Goal: Task Accomplishment & Management: Manage account settings

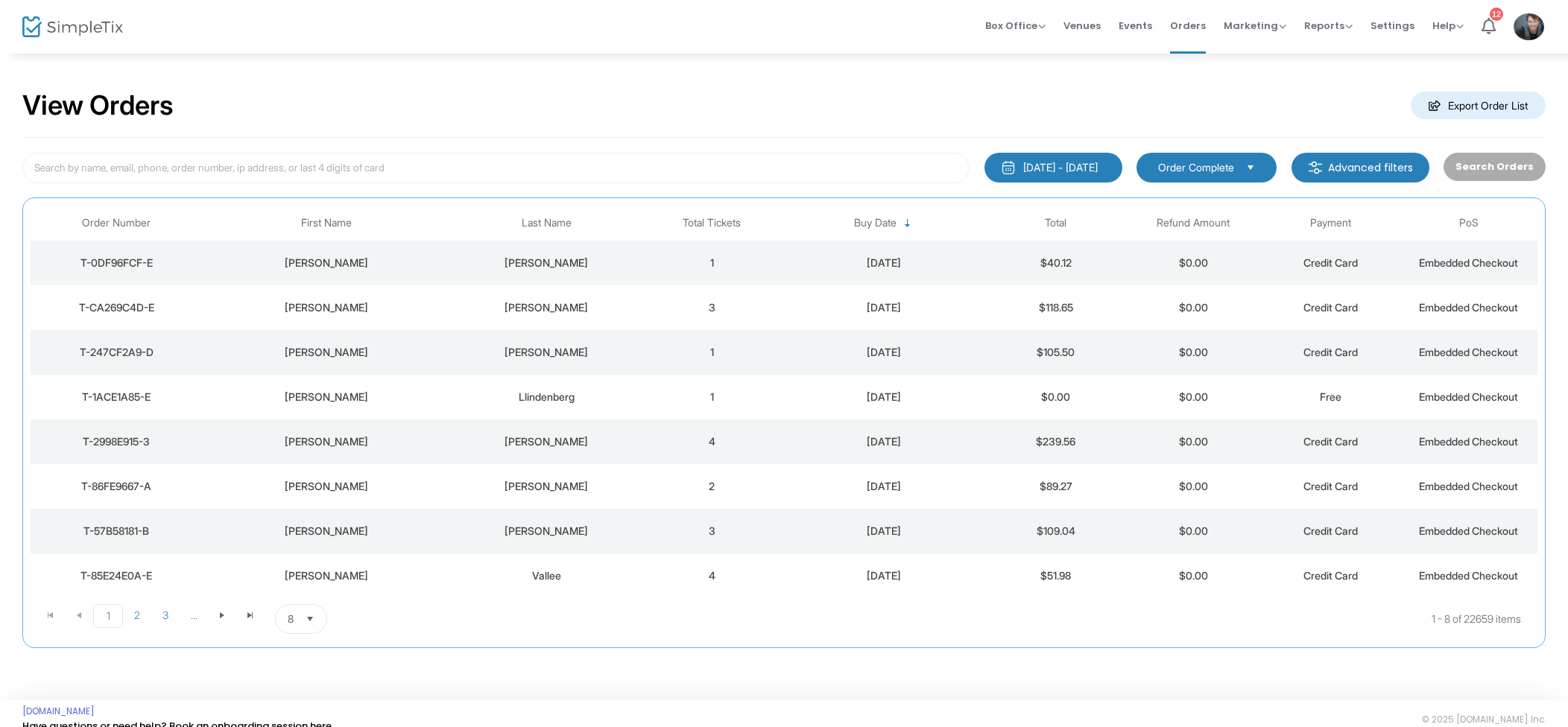
click at [804, 268] on div "[DATE]" at bounding box center [884, 263] width 199 height 15
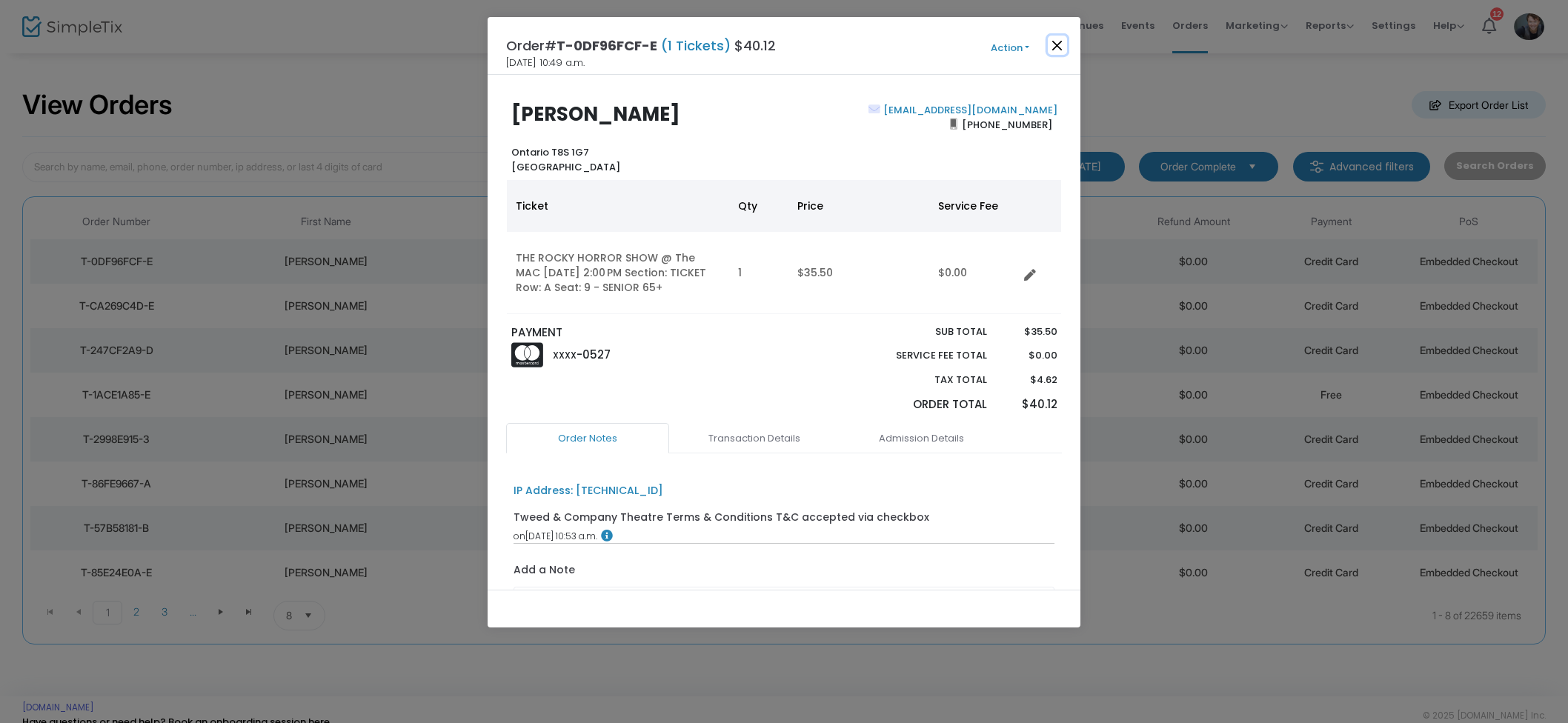
drag, startPoint x: 1052, startPoint y: 44, endPoint x: 1095, endPoint y: 34, distance: 44.1
click at [1052, 44] on button "Close" at bounding box center [1057, 45] width 19 height 19
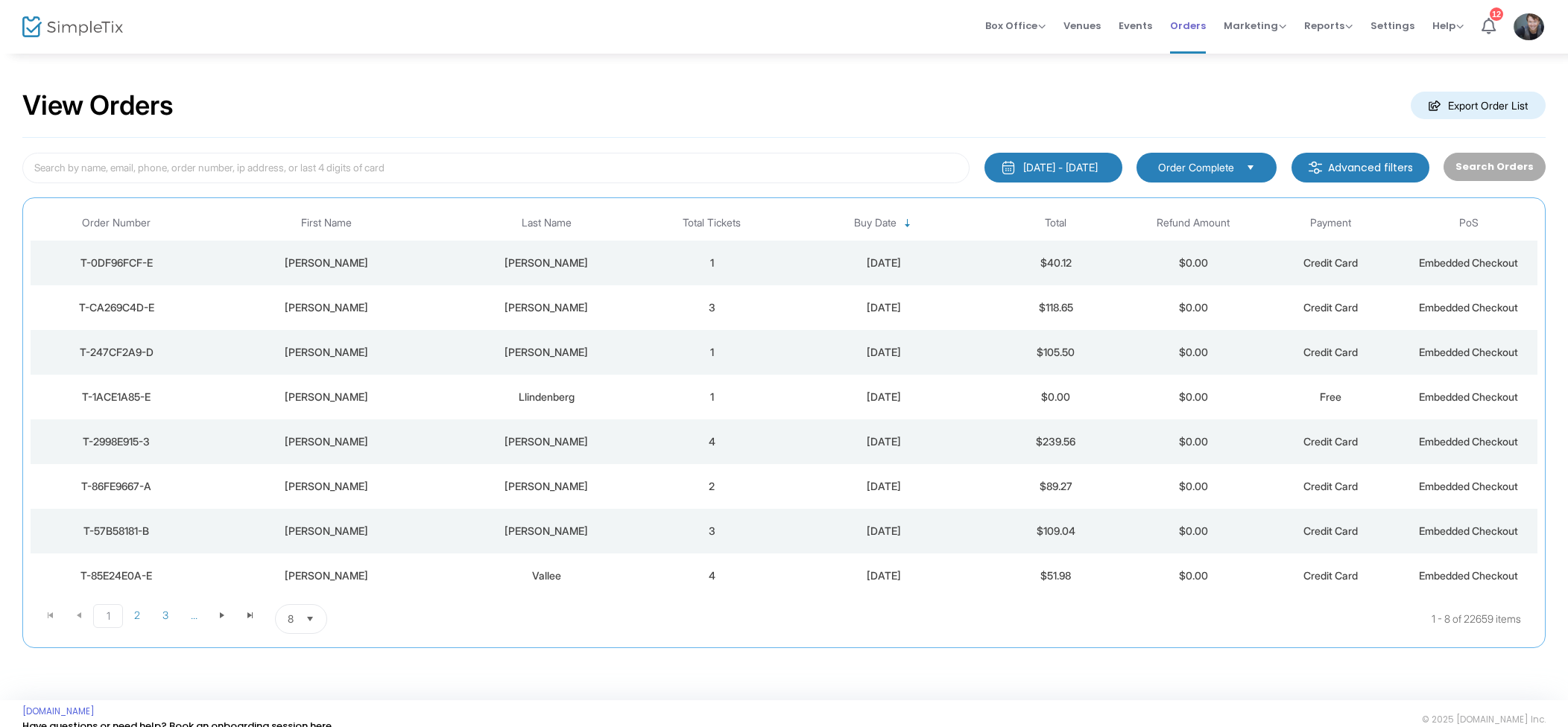
click at [1179, 35] on span "Orders" at bounding box center [1187, 26] width 35 height 38
click at [335, 157] on input at bounding box center [496, 168] width 947 height 31
paste input "tracycloss@yahoo.com"
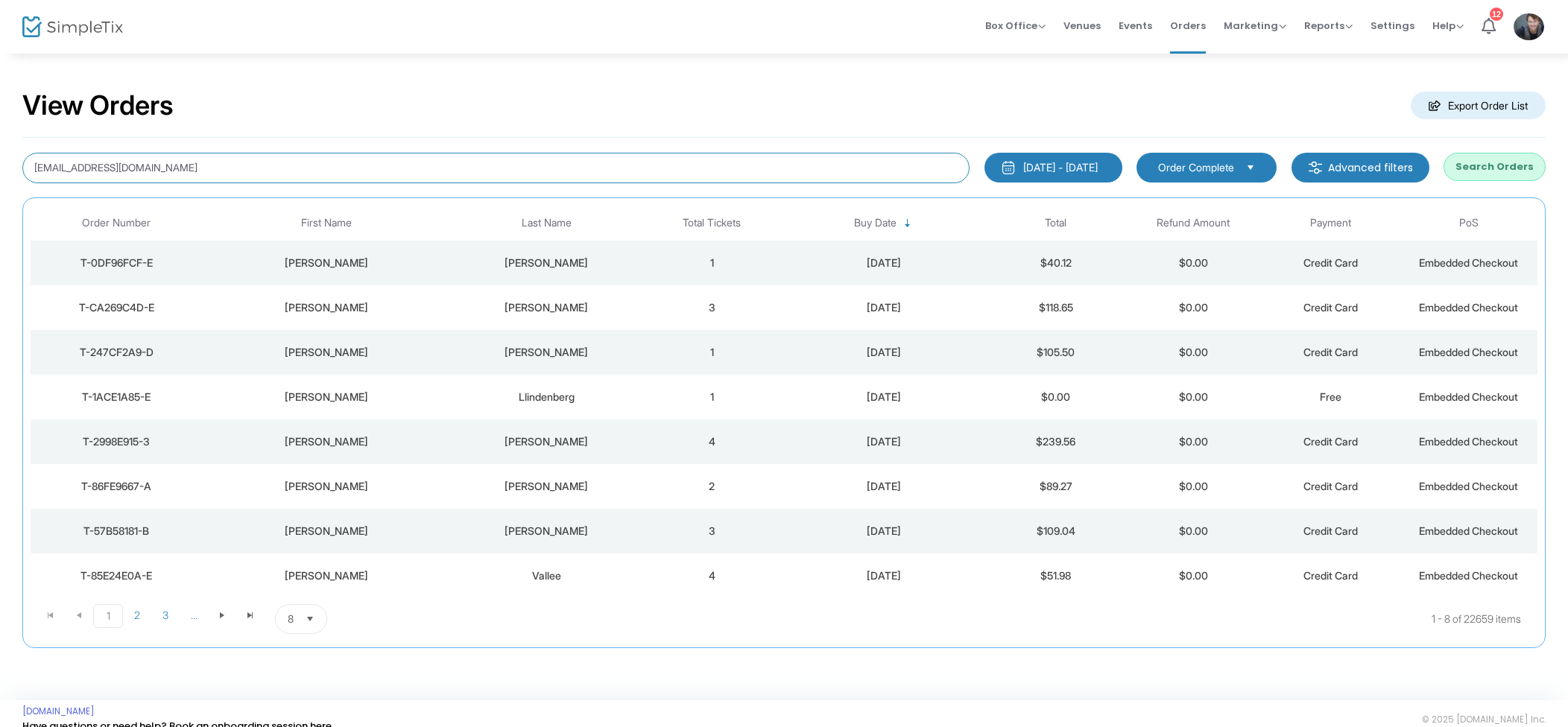
type input "tracycloss@yahoo.com"
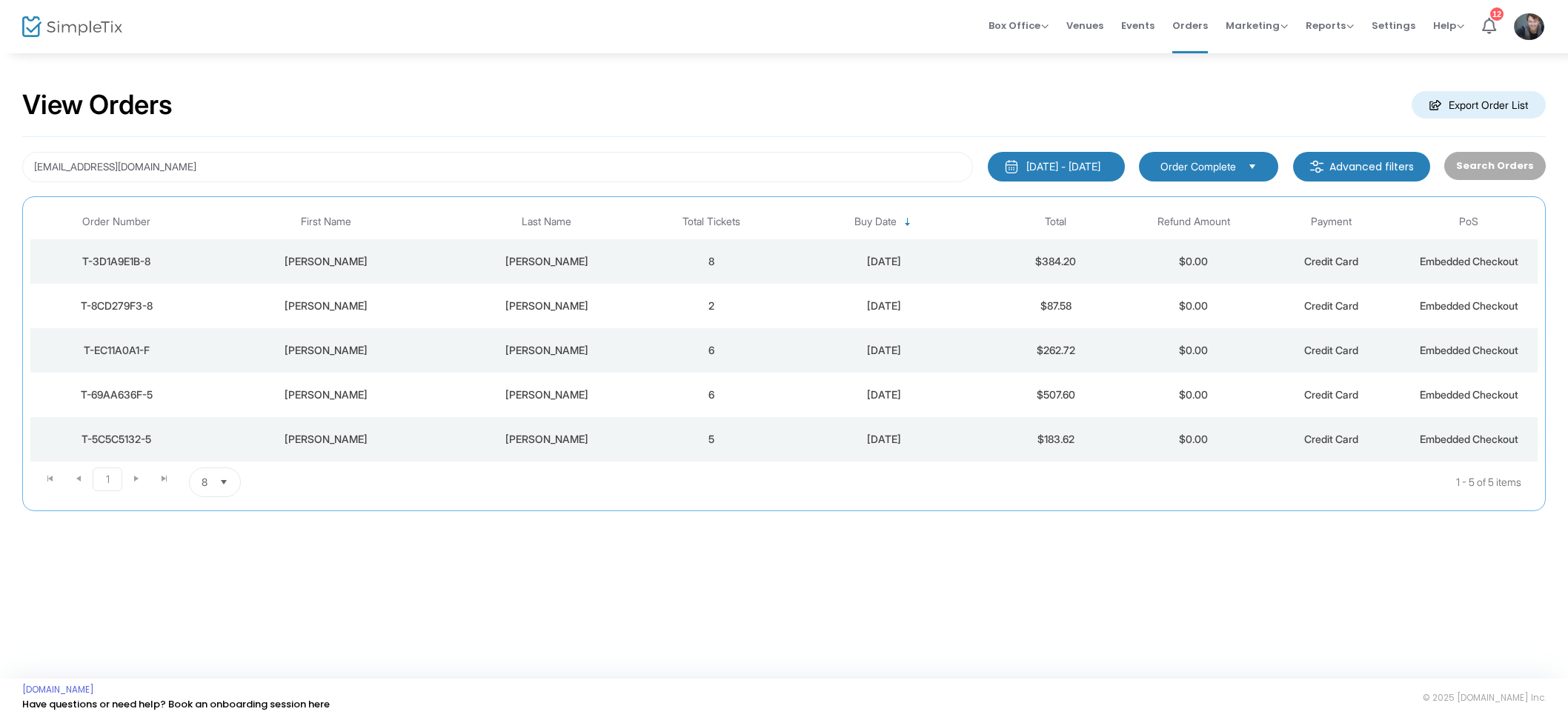
click at [762, 263] on td "8" at bounding box center [711, 262] width 138 height 45
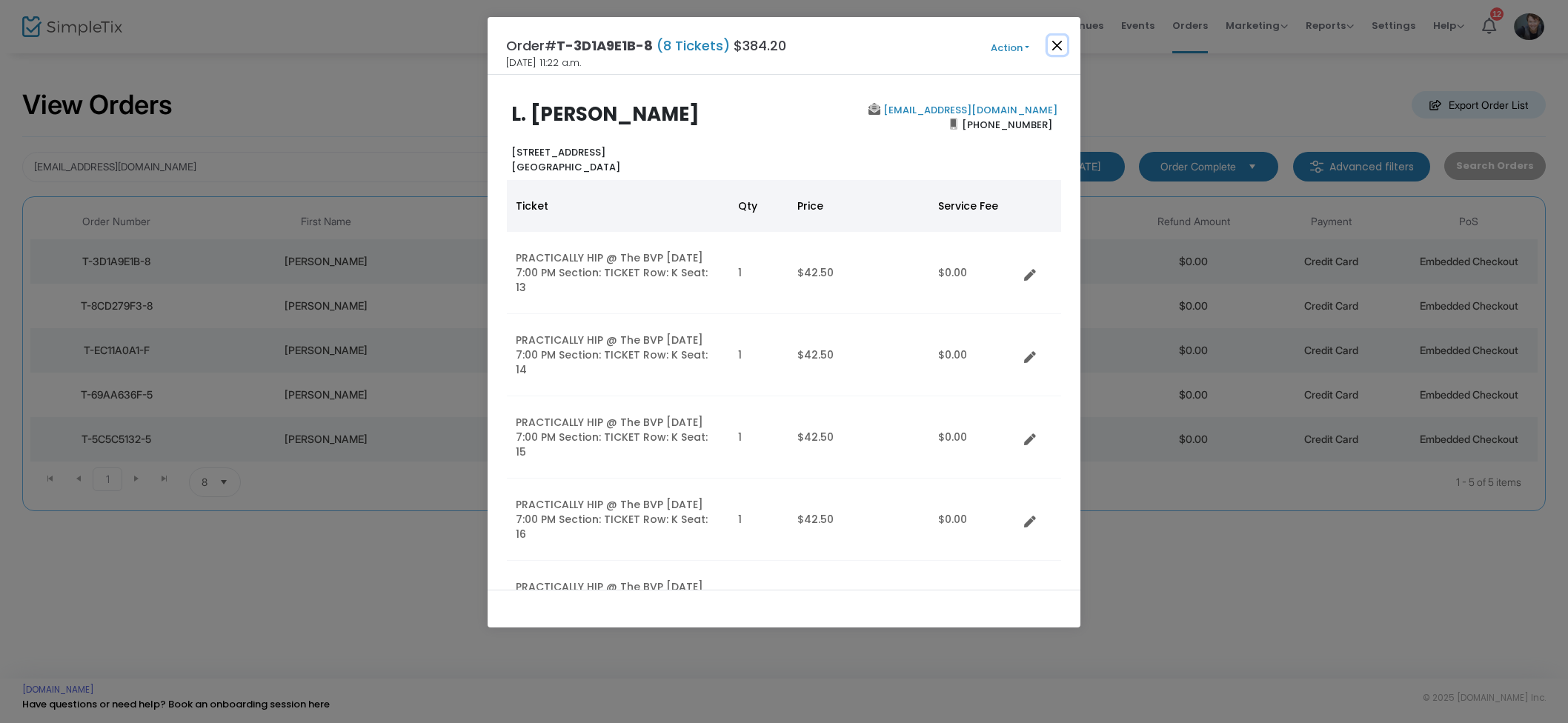
click at [1059, 49] on button "Close" at bounding box center [1057, 45] width 19 height 19
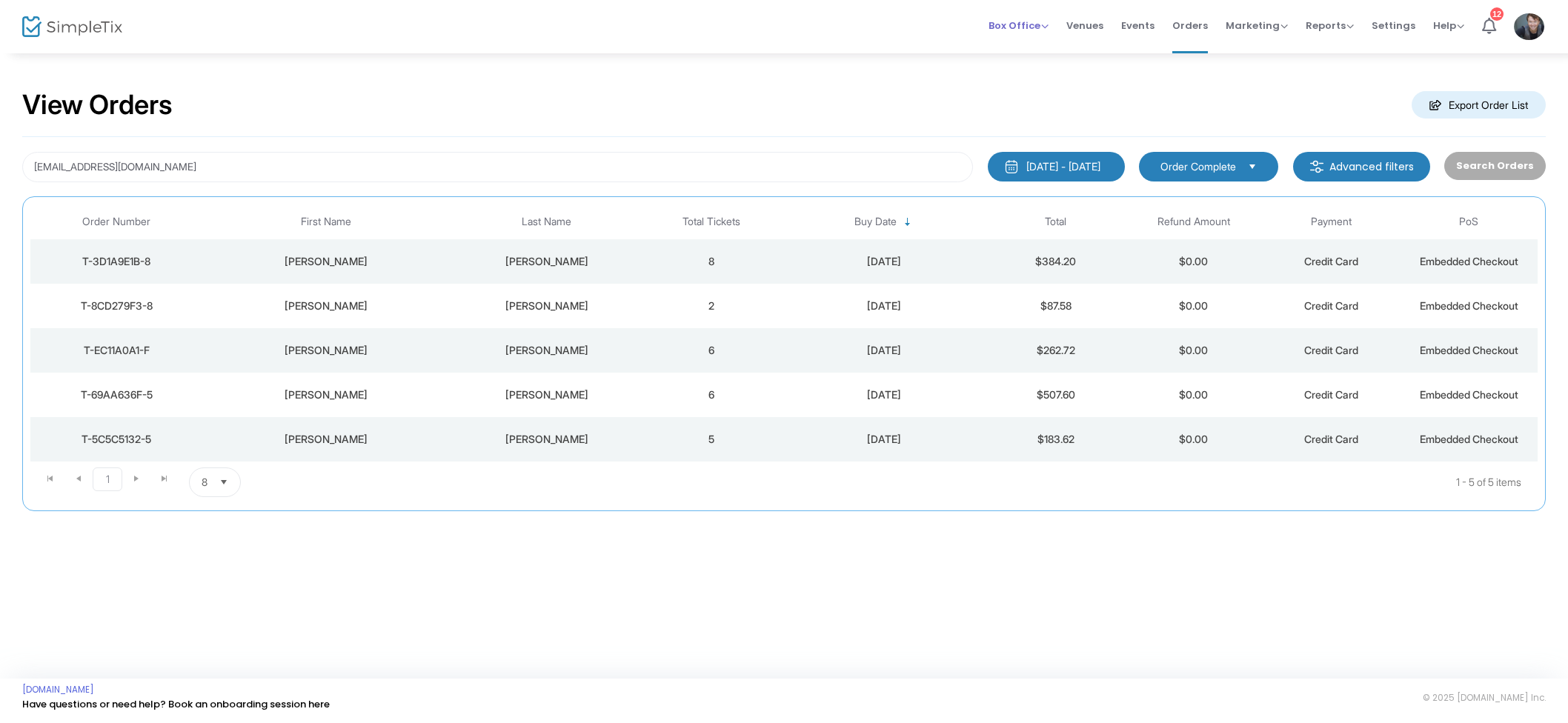
click at [1040, 29] on span "Box Office" at bounding box center [1017, 25] width 60 height 14
click at [1050, 52] on li "Sell Tickets" at bounding box center [1040, 49] width 106 height 29
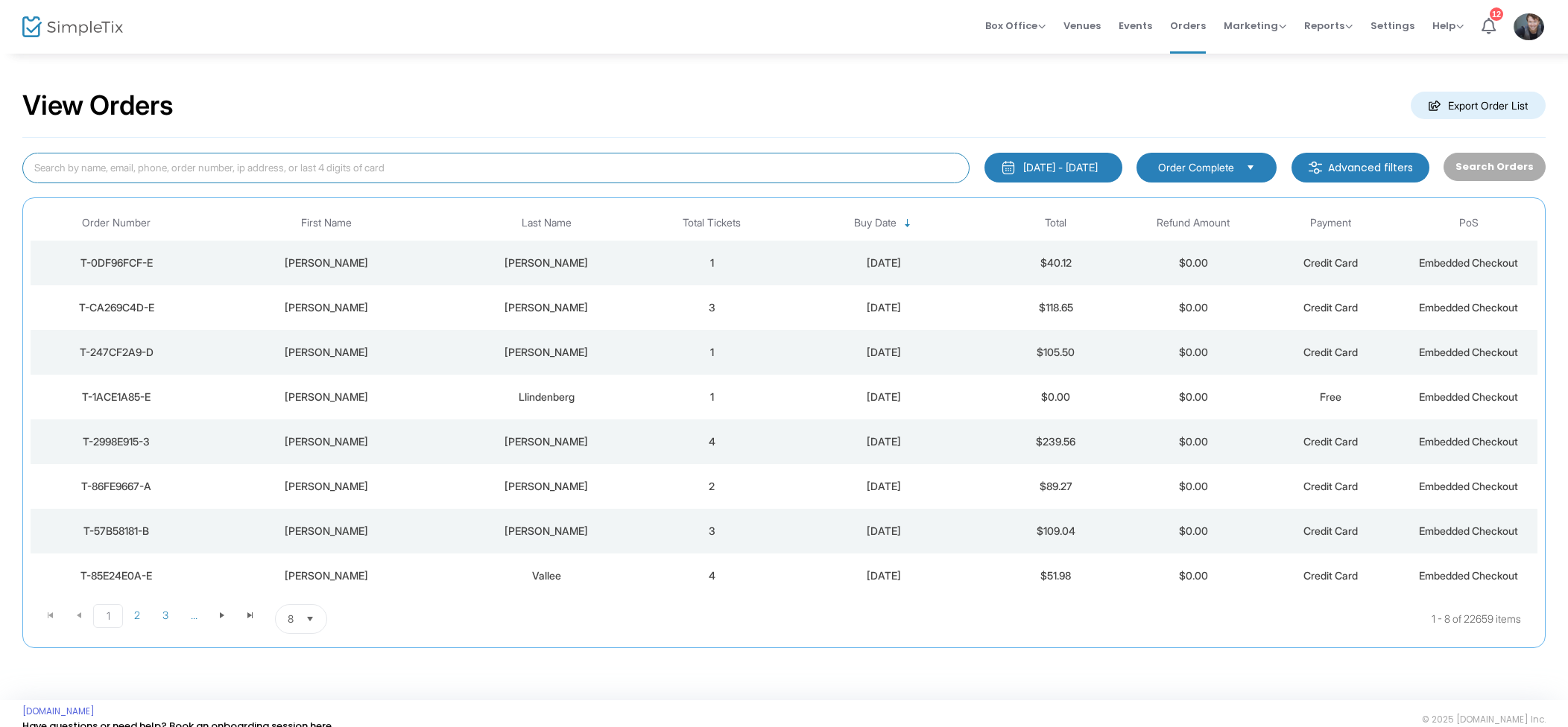
click at [533, 180] on input at bounding box center [496, 168] width 947 height 31
type input "Marilyn"
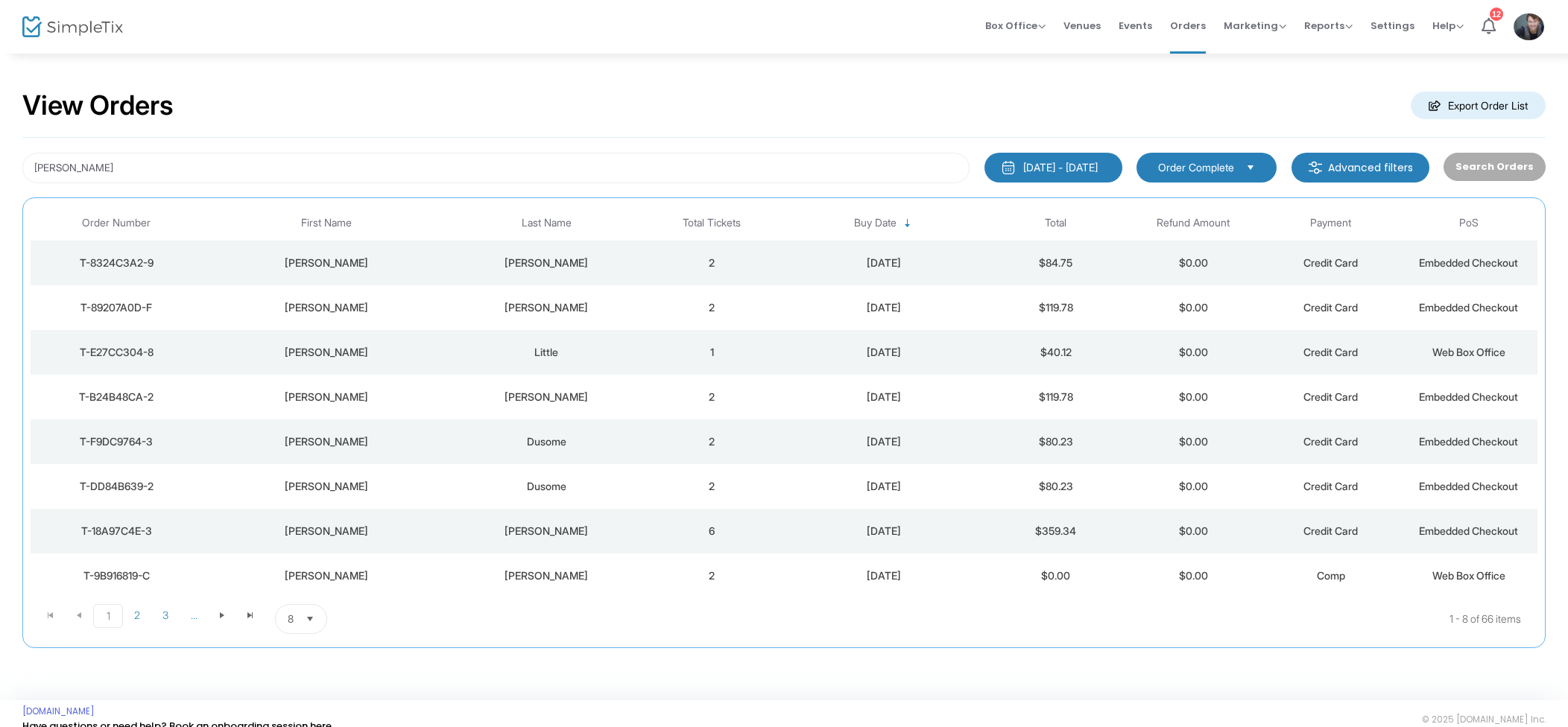
click at [572, 539] on td "Davison" at bounding box center [547, 531] width 193 height 45
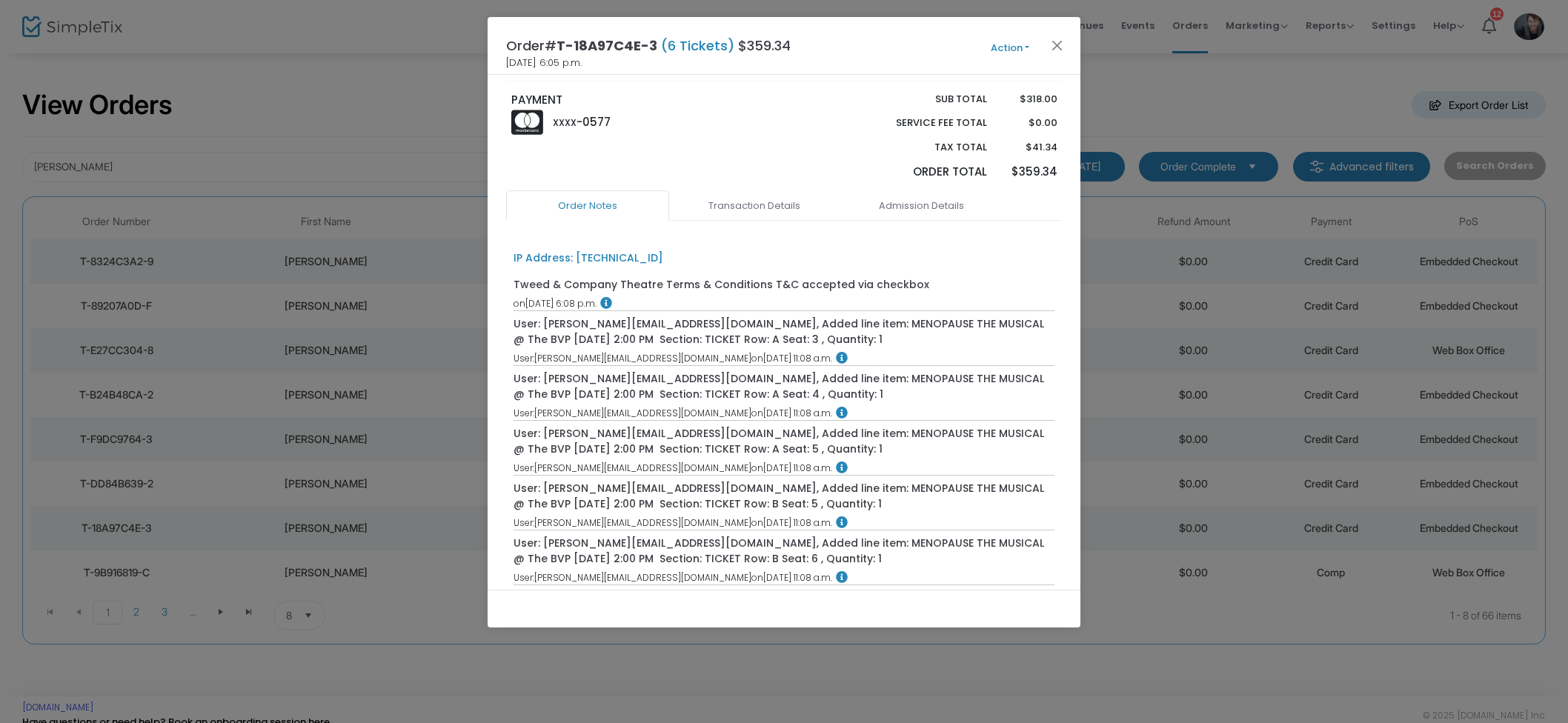
scroll to position [1209, 0]
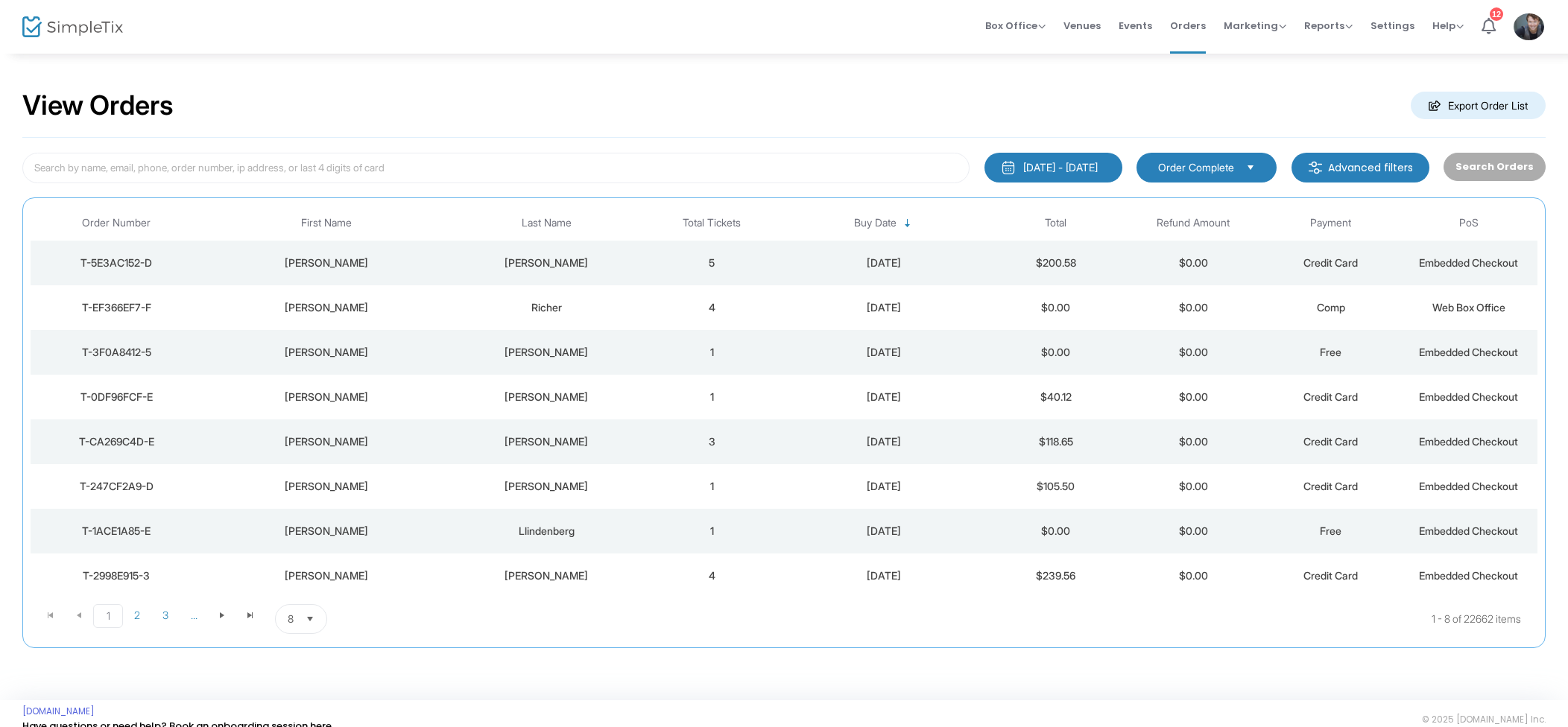
click at [851, 265] on div "[DATE]" at bounding box center [884, 263] width 199 height 15
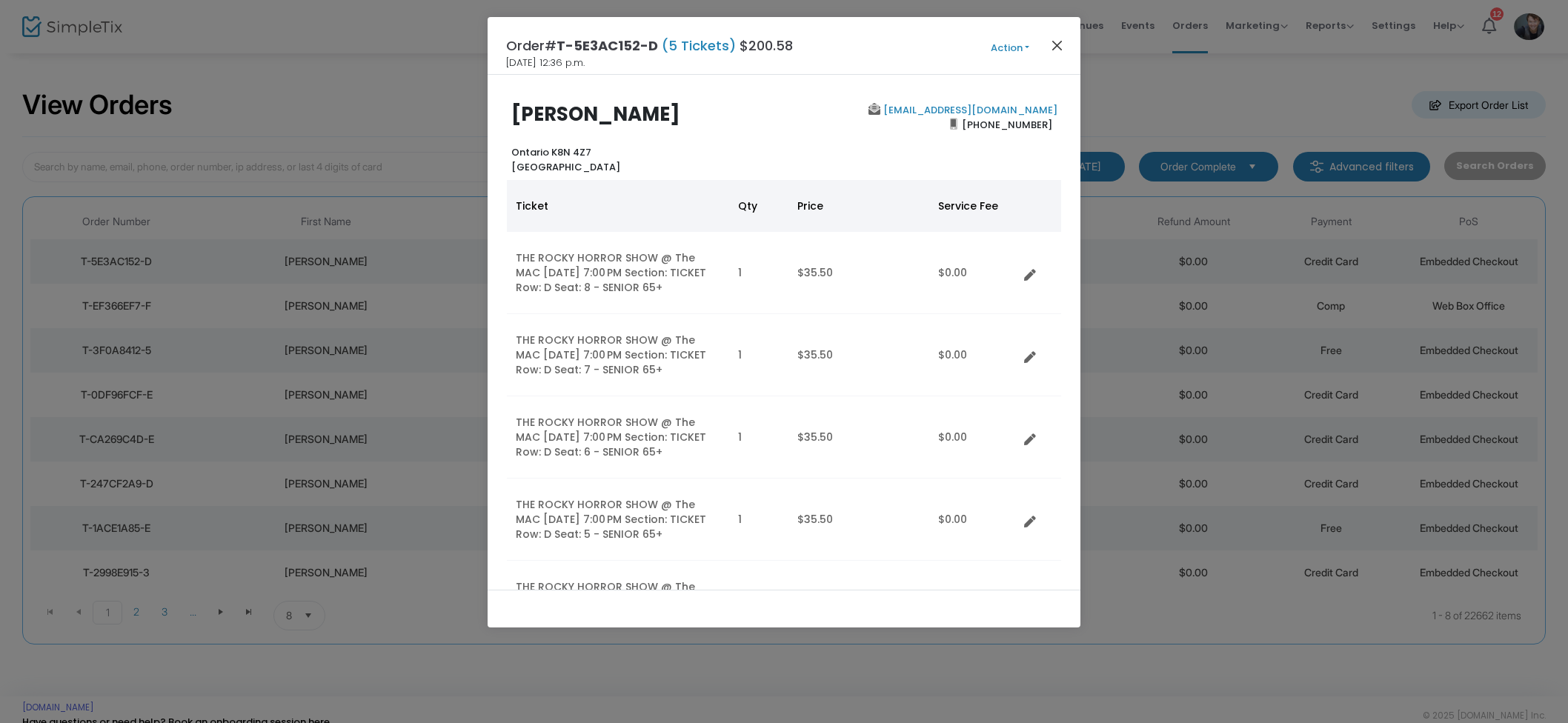
click at [1053, 55] on button "Action" at bounding box center [1009, 48] width 88 height 16
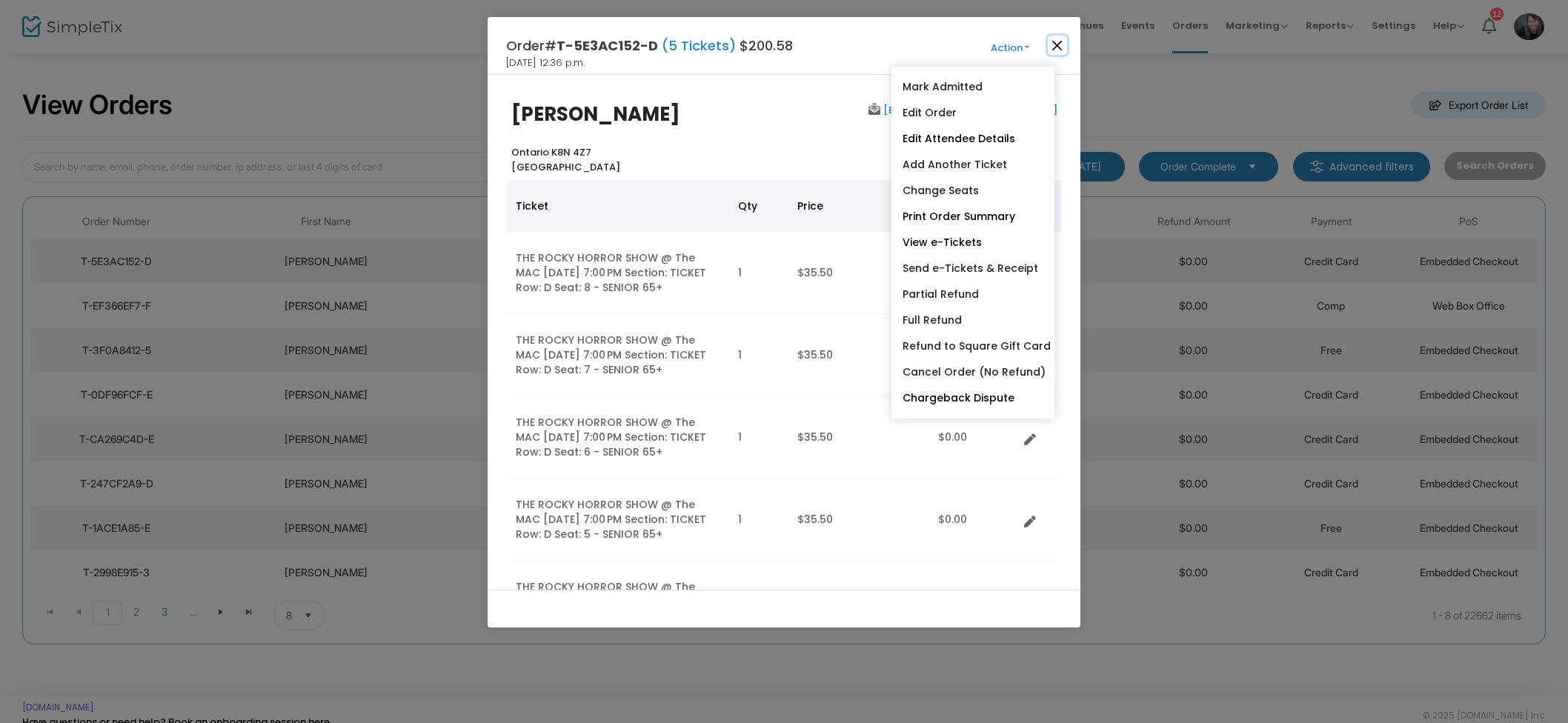
click at [1065, 54] on button "Close" at bounding box center [1057, 45] width 19 height 19
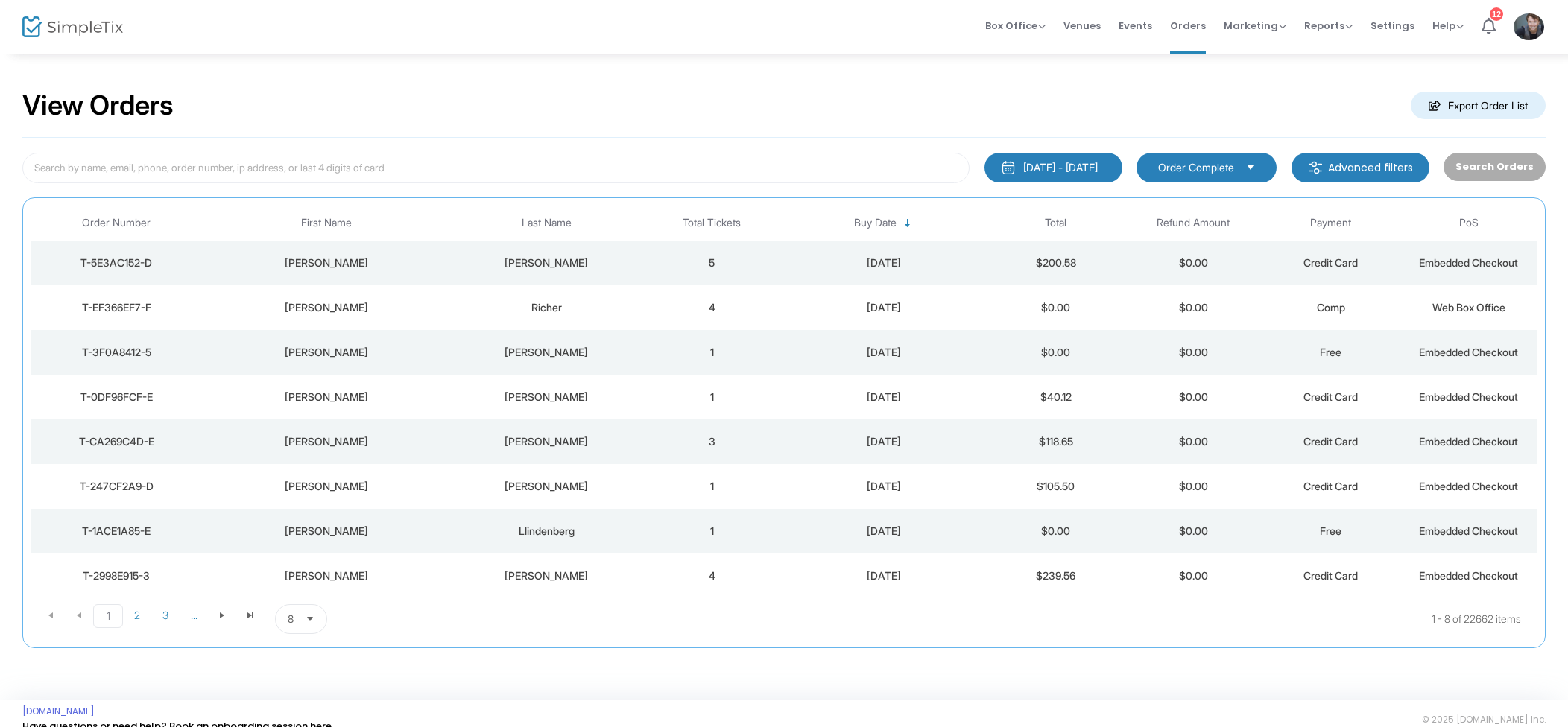
click at [698, 325] on td "4" at bounding box center [712, 307] width 138 height 45
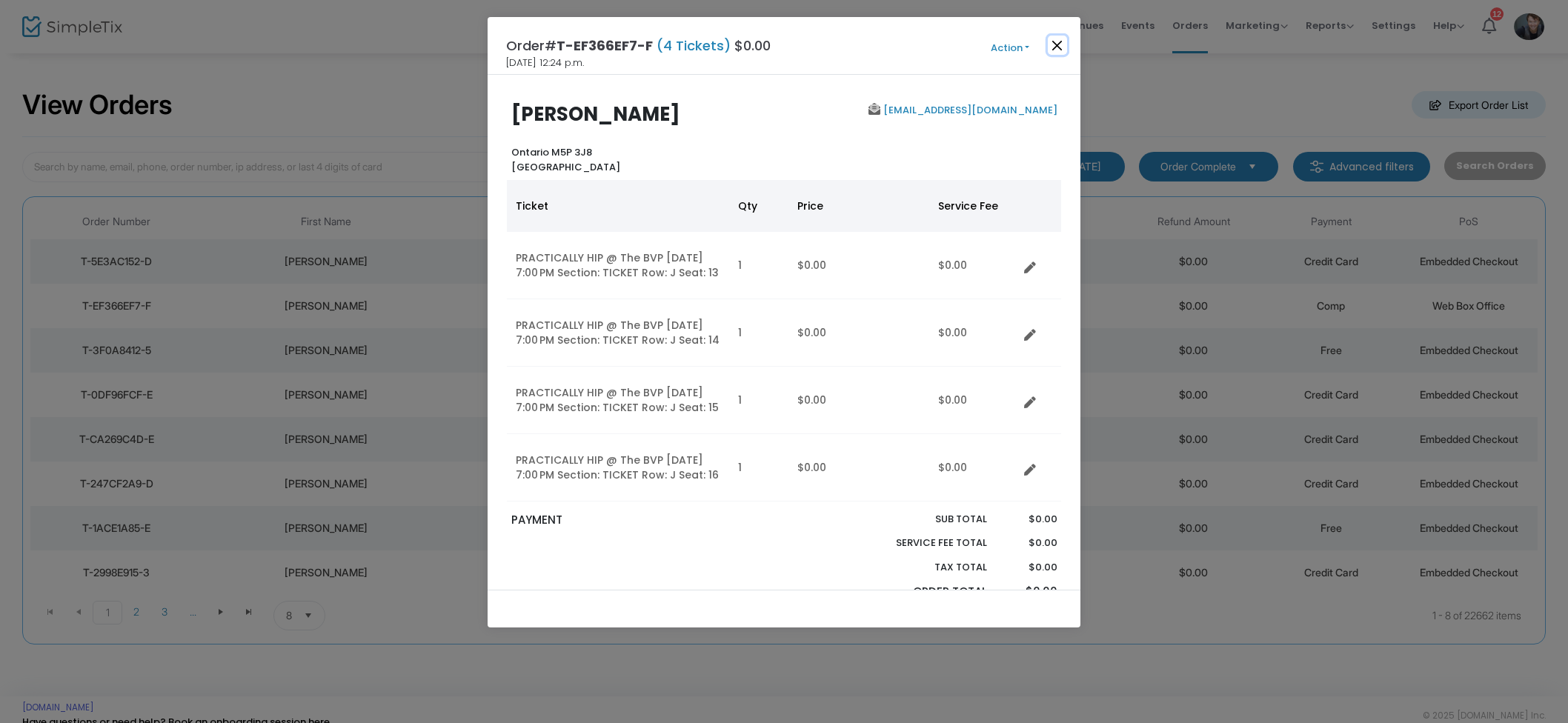
drag, startPoint x: 1051, startPoint y: 41, endPoint x: 787, endPoint y: 27, distance: 264.4
click at [1051, 41] on button "Close" at bounding box center [1057, 45] width 19 height 19
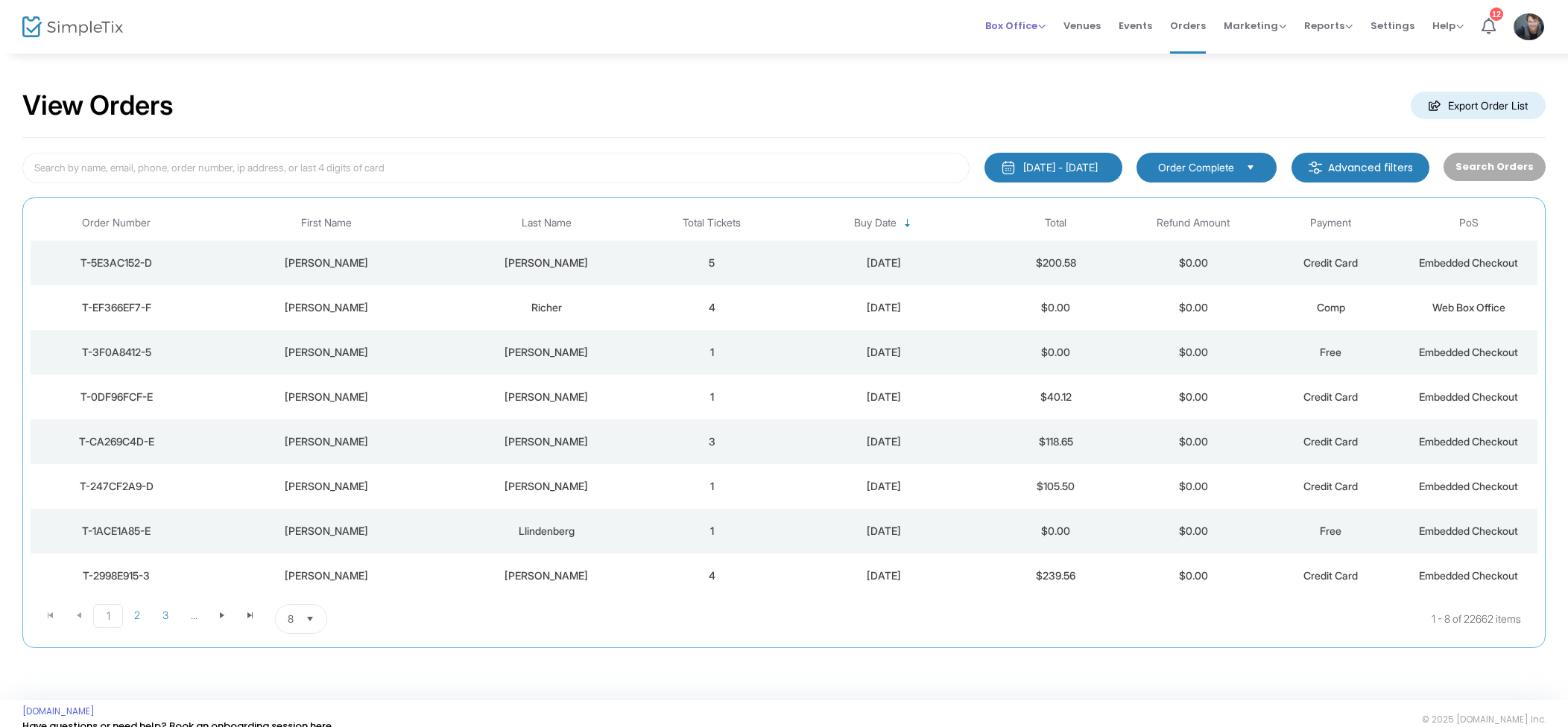
click at [993, 23] on span "Box Office" at bounding box center [1015, 25] width 60 height 14
click at [1039, 55] on li "Sell Tickets" at bounding box center [1038, 50] width 106 height 29
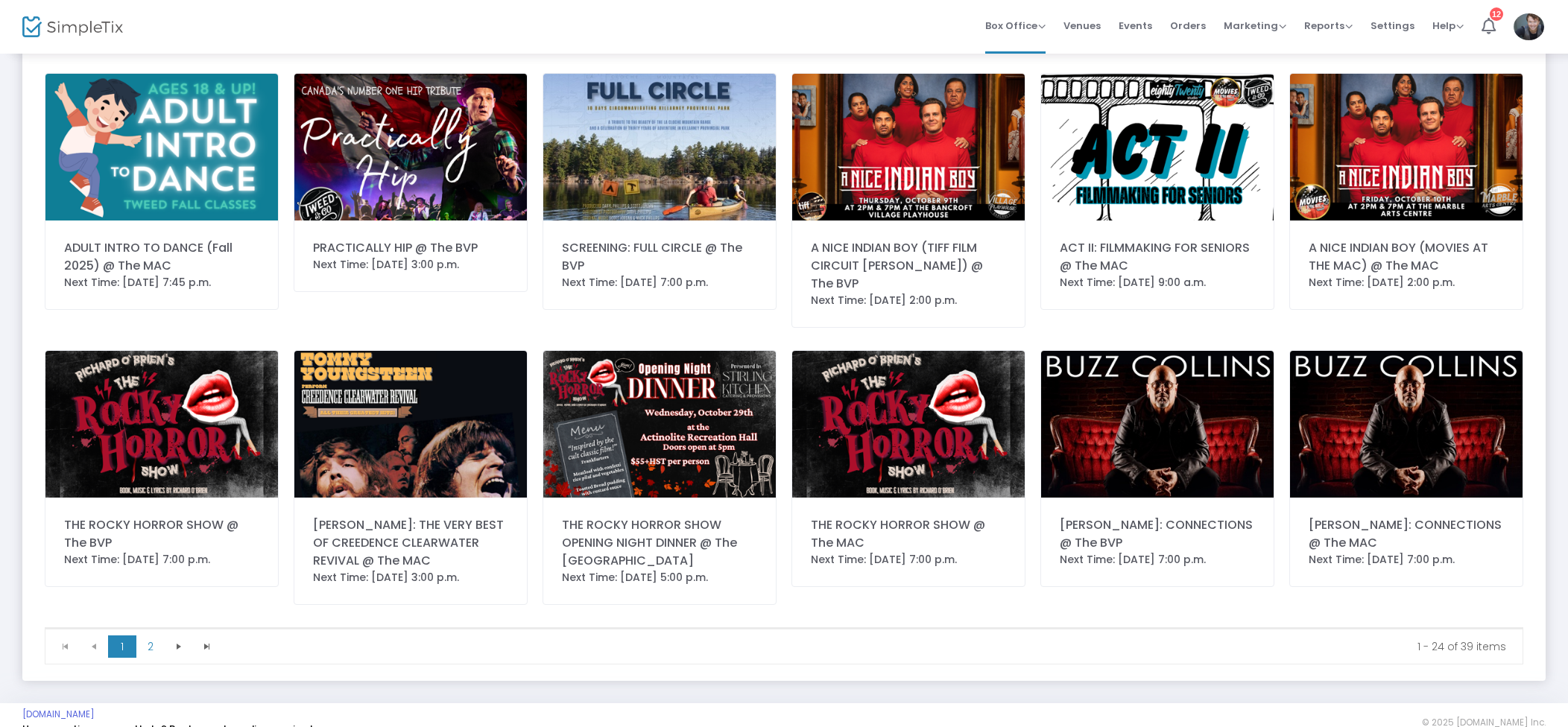
scroll to position [621, 0]
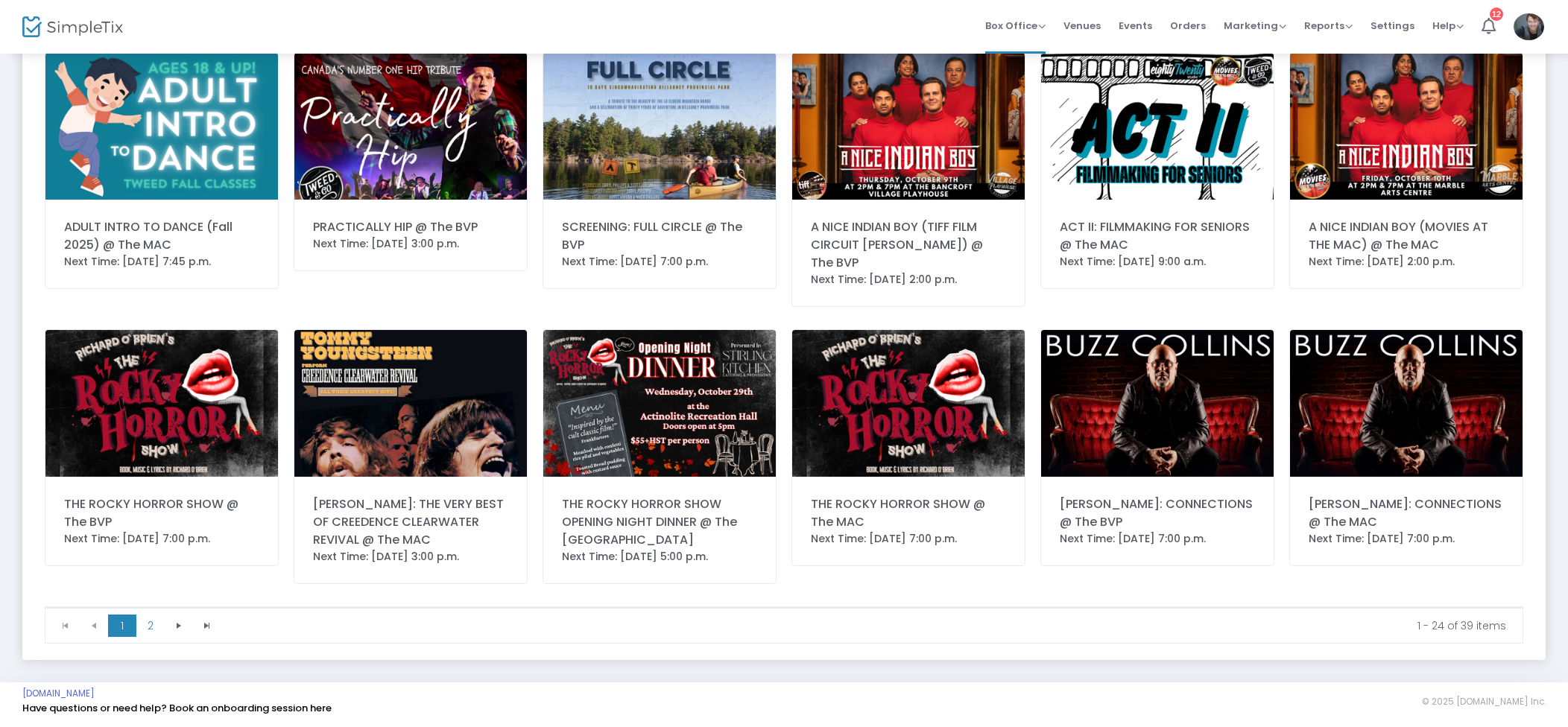
click at [228, 393] on img at bounding box center [162, 403] width 232 height 146
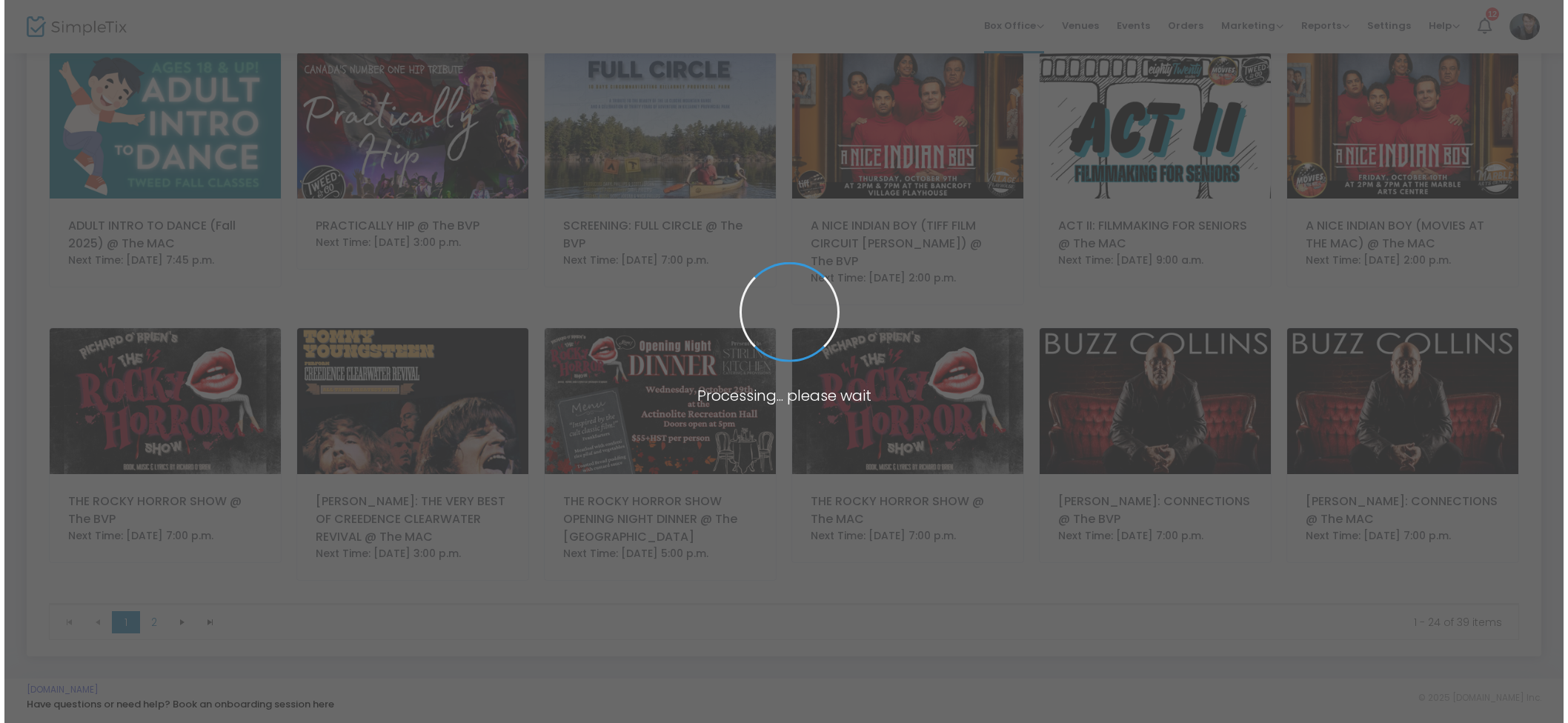
scroll to position [0, 0]
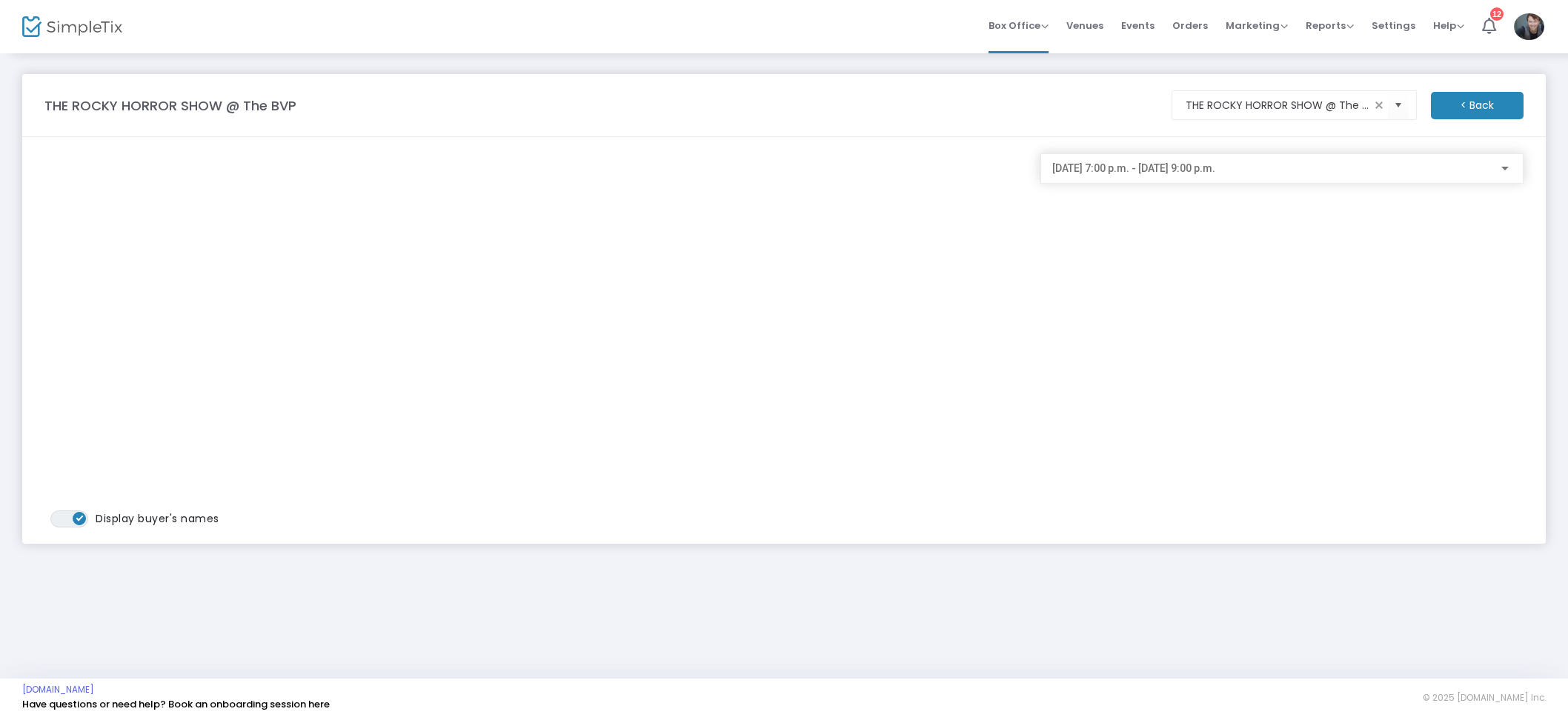
click at [1215, 173] on span "2025-10-22 @ 7:00 p.m. - 2025-10-22 @ 9:00 p.m." at bounding box center [1132, 168] width 163 height 11
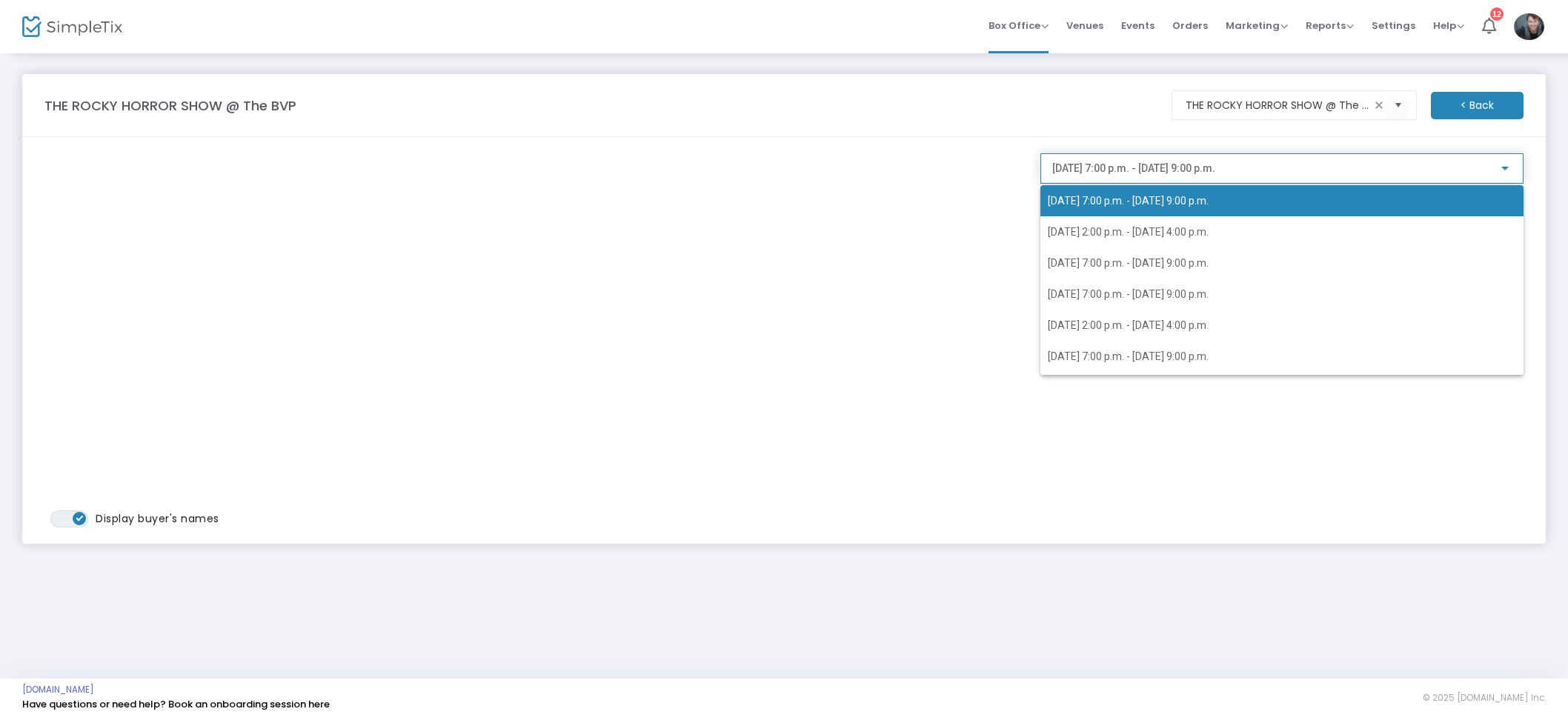
click at [1173, 197] on span "2025-10-22 @ 7:00 p.m. - 2025-10-22 @ 9:00 p.m." at bounding box center [1128, 201] width 161 height 11
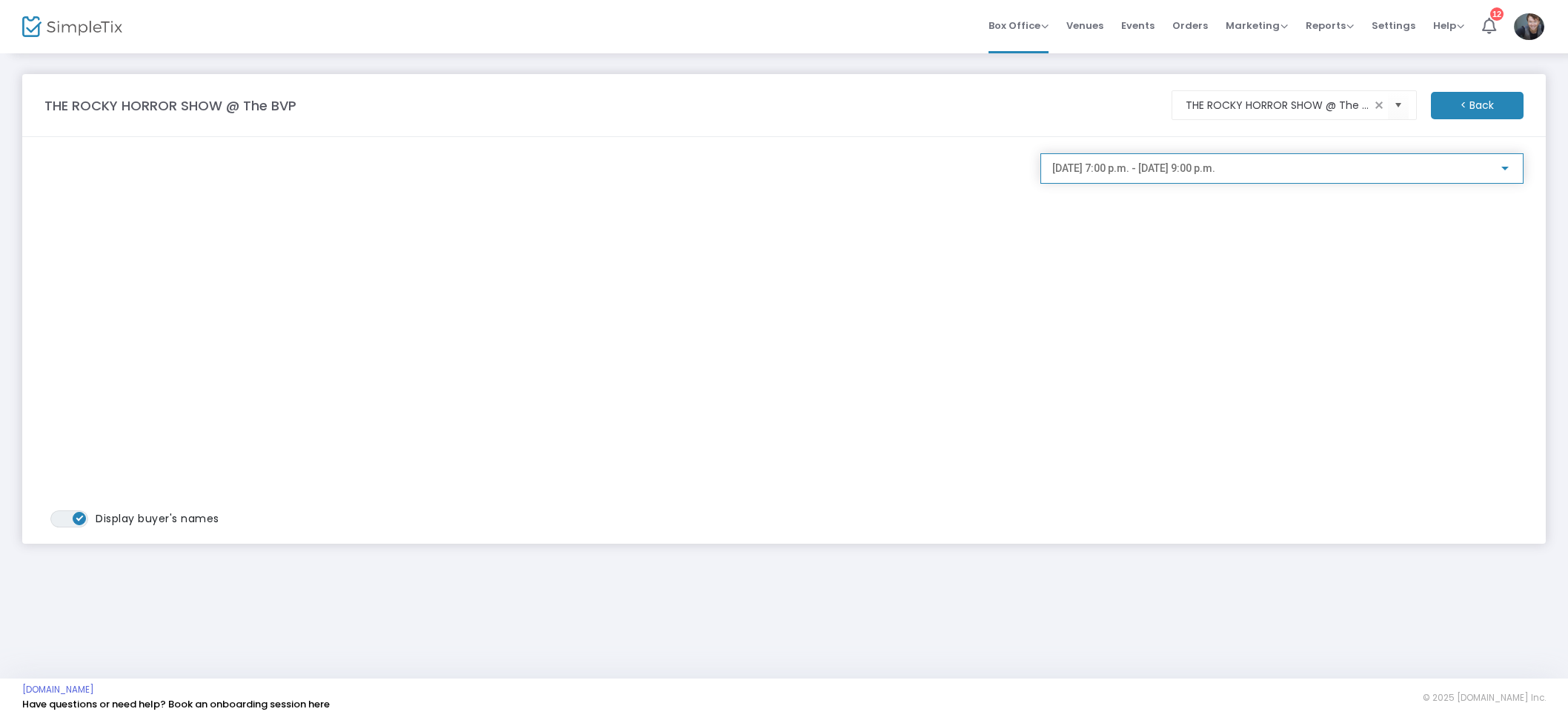
click at [1215, 170] on span "2025-10-22 @ 7:00 p.m. - 2025-10-22 @ 9:00 p.m." at bounding box center [1132, 168] width 163 height 11
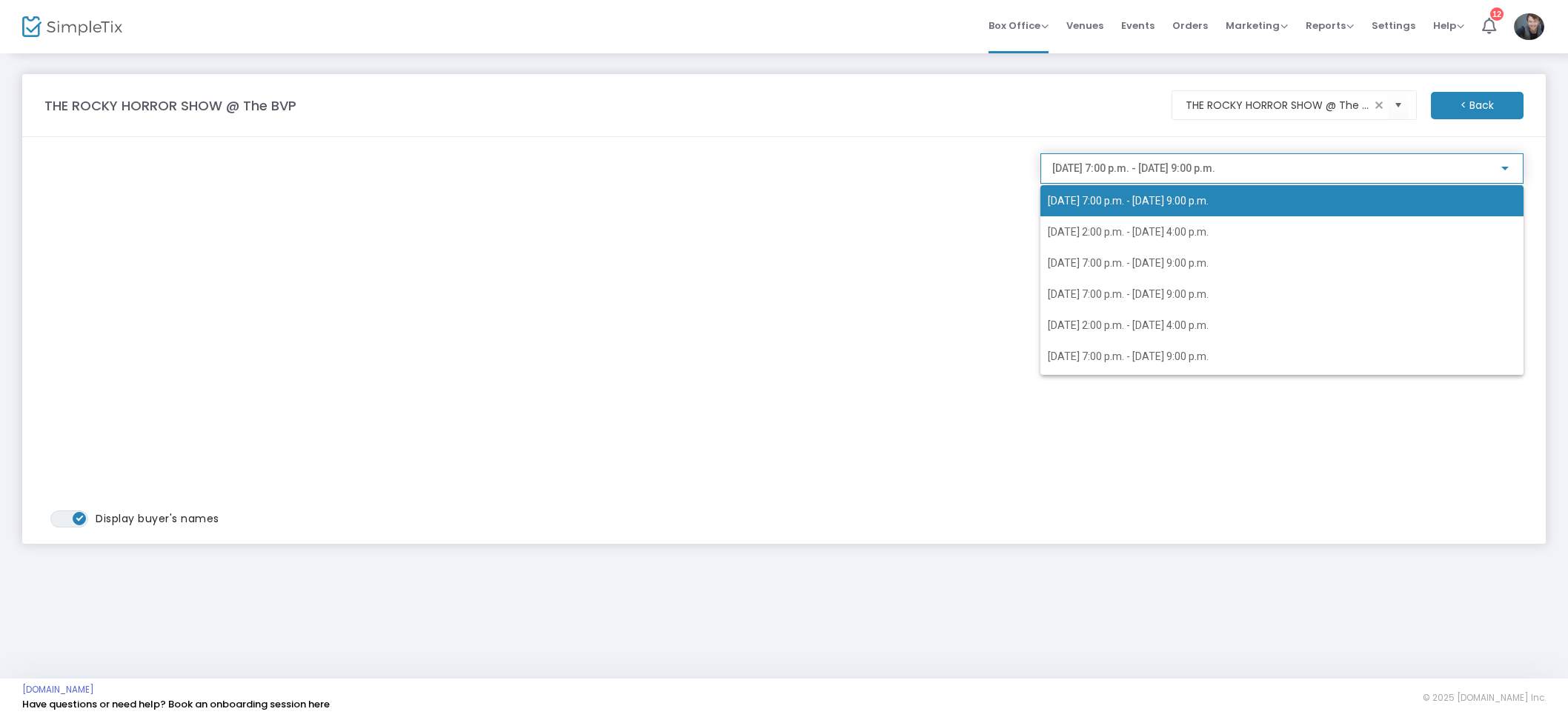
click at [1074, 129] on div at bounding box center [784, 362] width 1568 height 723
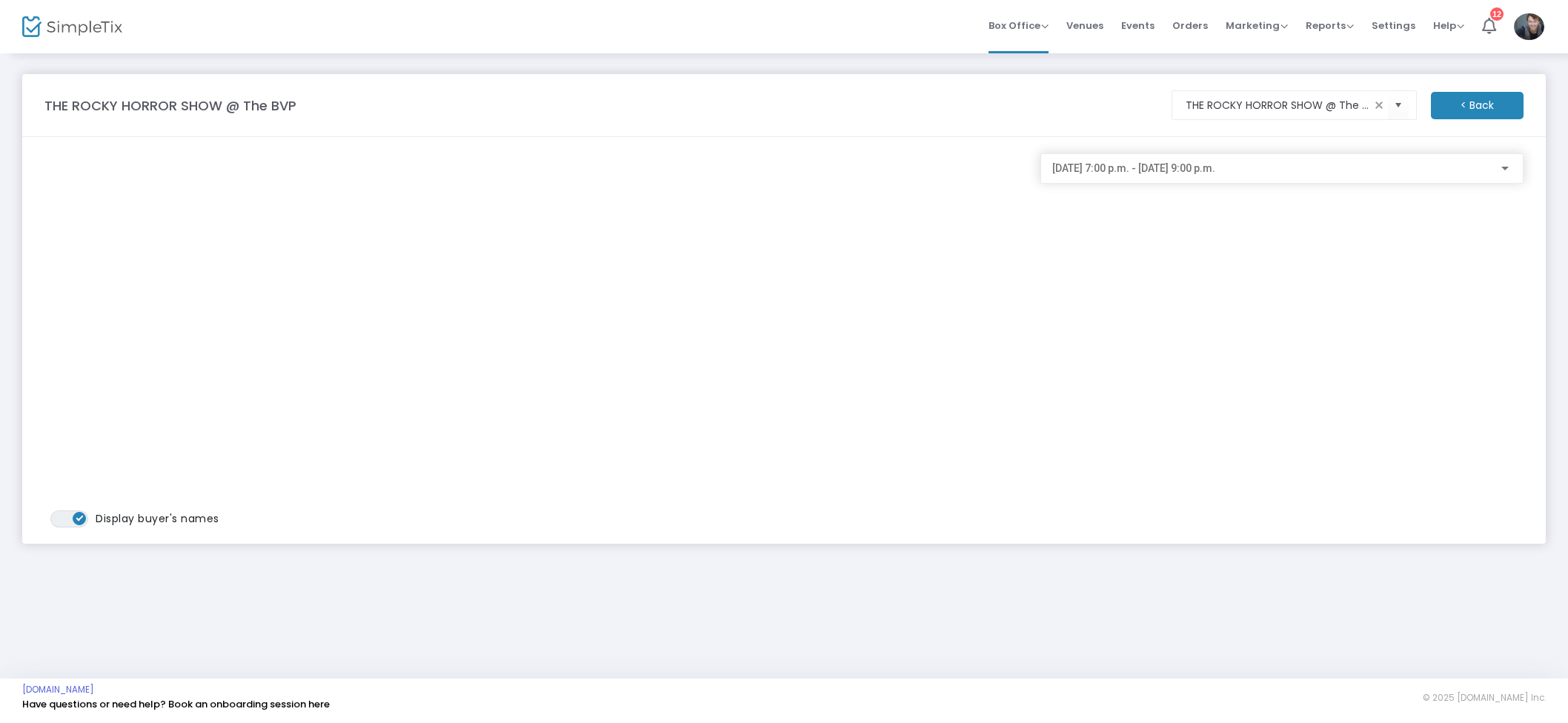
click at [1099, 162] on div "2025-10-22 @ 7:00 p.m. - 2025-10-22 @ 9:00 p.m." at bounding box center [1281, 165] width 459 height 28
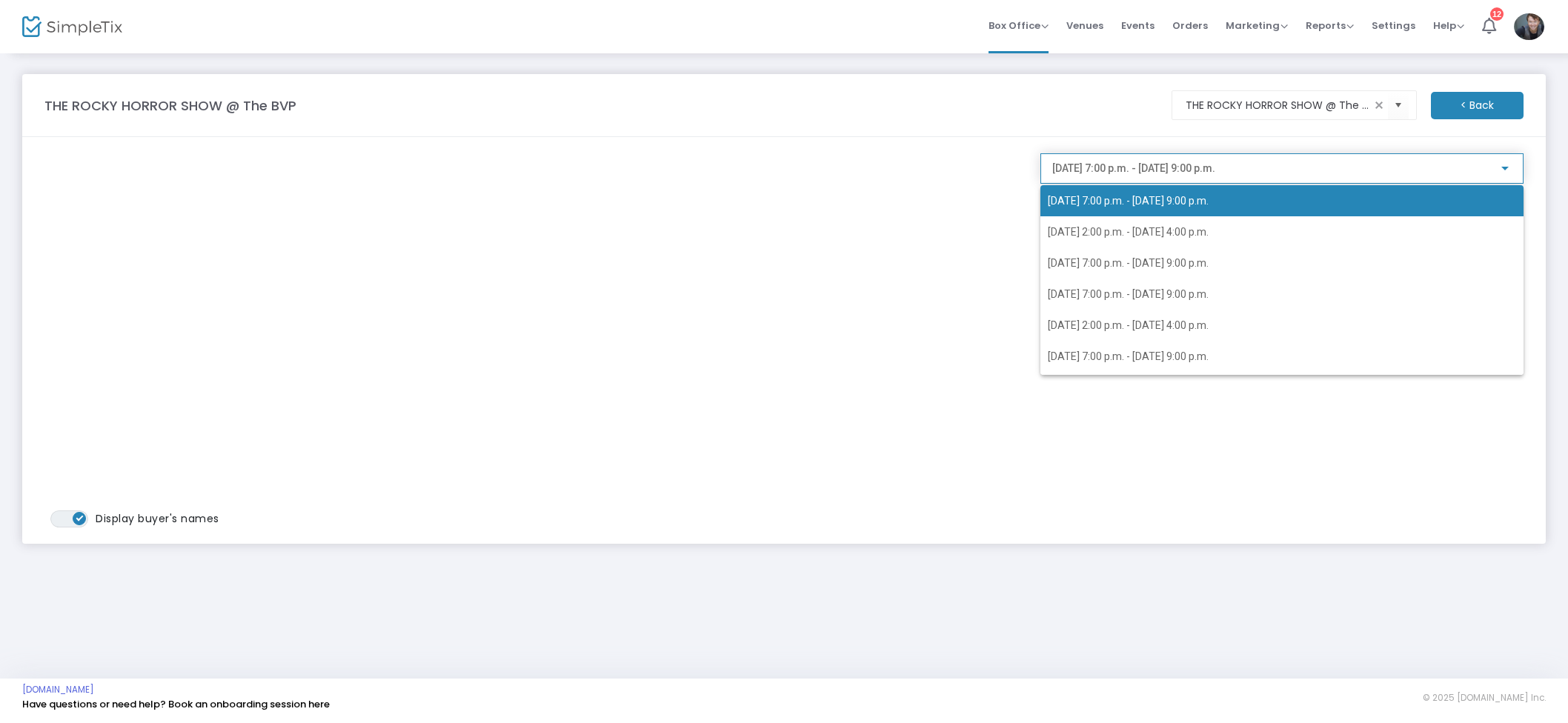
click at [1053, 119] on div at bounding box center [784, 362] width 1568 height 723
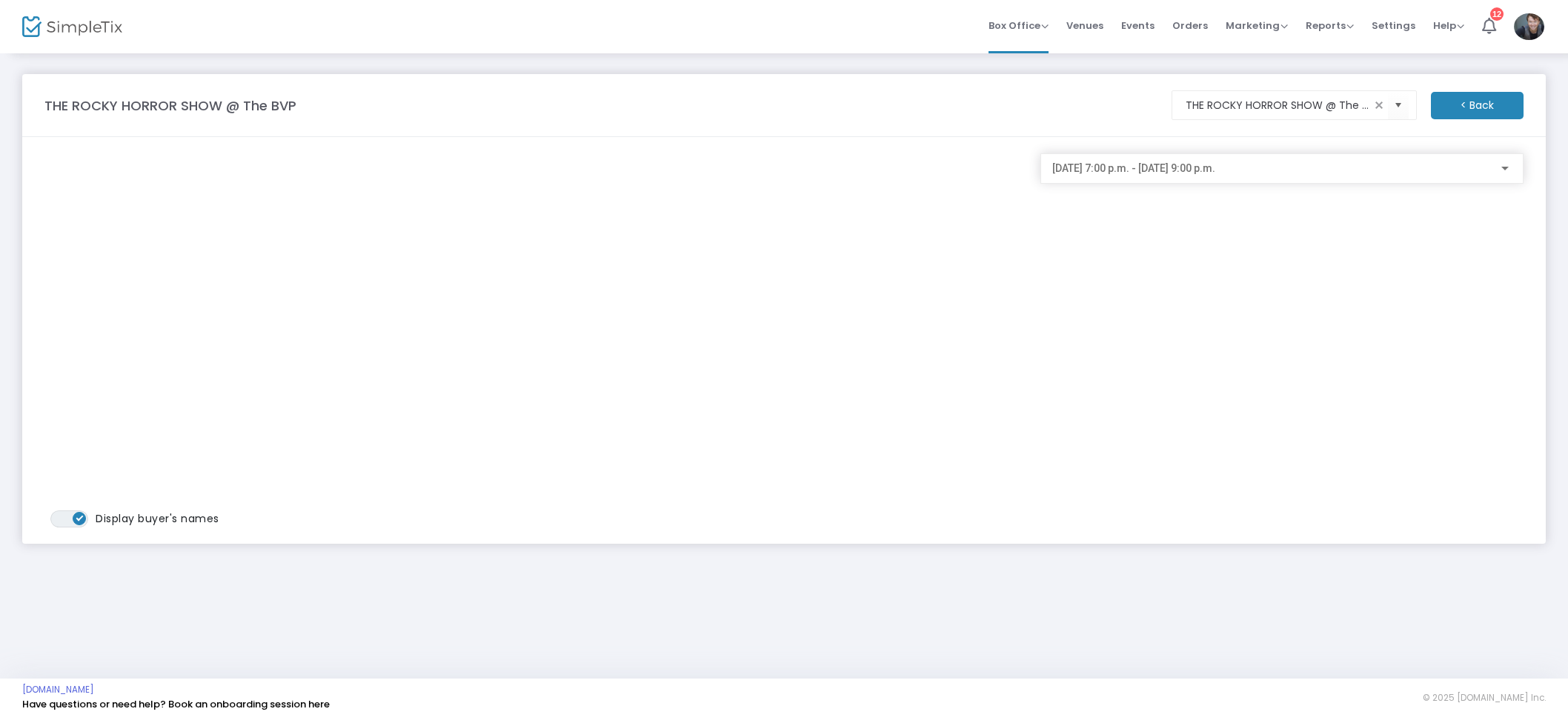
click at [1132, 169] on span "2025-10-22 @ 7:00 p.m. - 2025-10-22 @ 9:00 p.m." at bounding box center [1132, 168] width 163 height 11
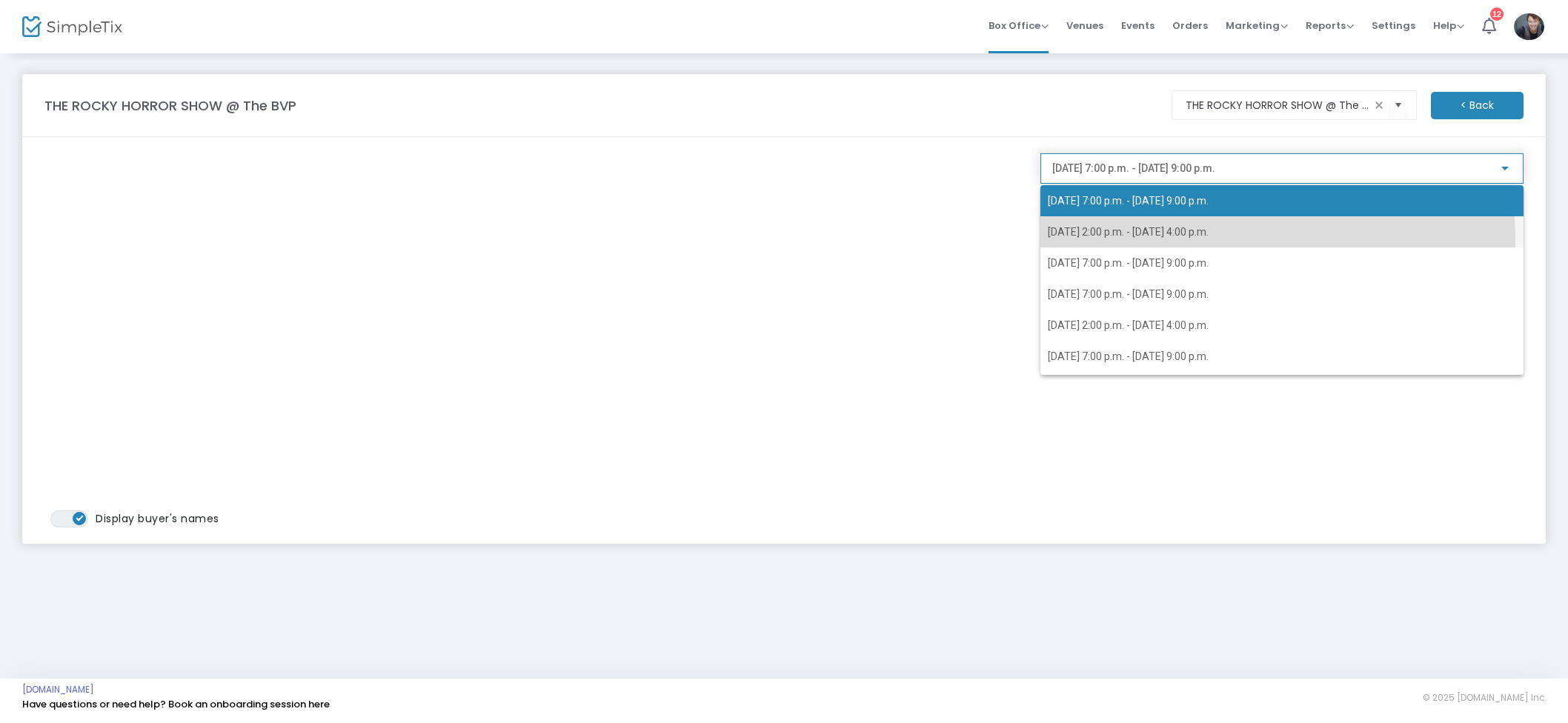
click at [1185, 243] on span "2025-10-23 @ 2:00 p.m. - 2025-10-23 @ 4:00 p.m." at bounding box center [1282, 231] width 468 height 31
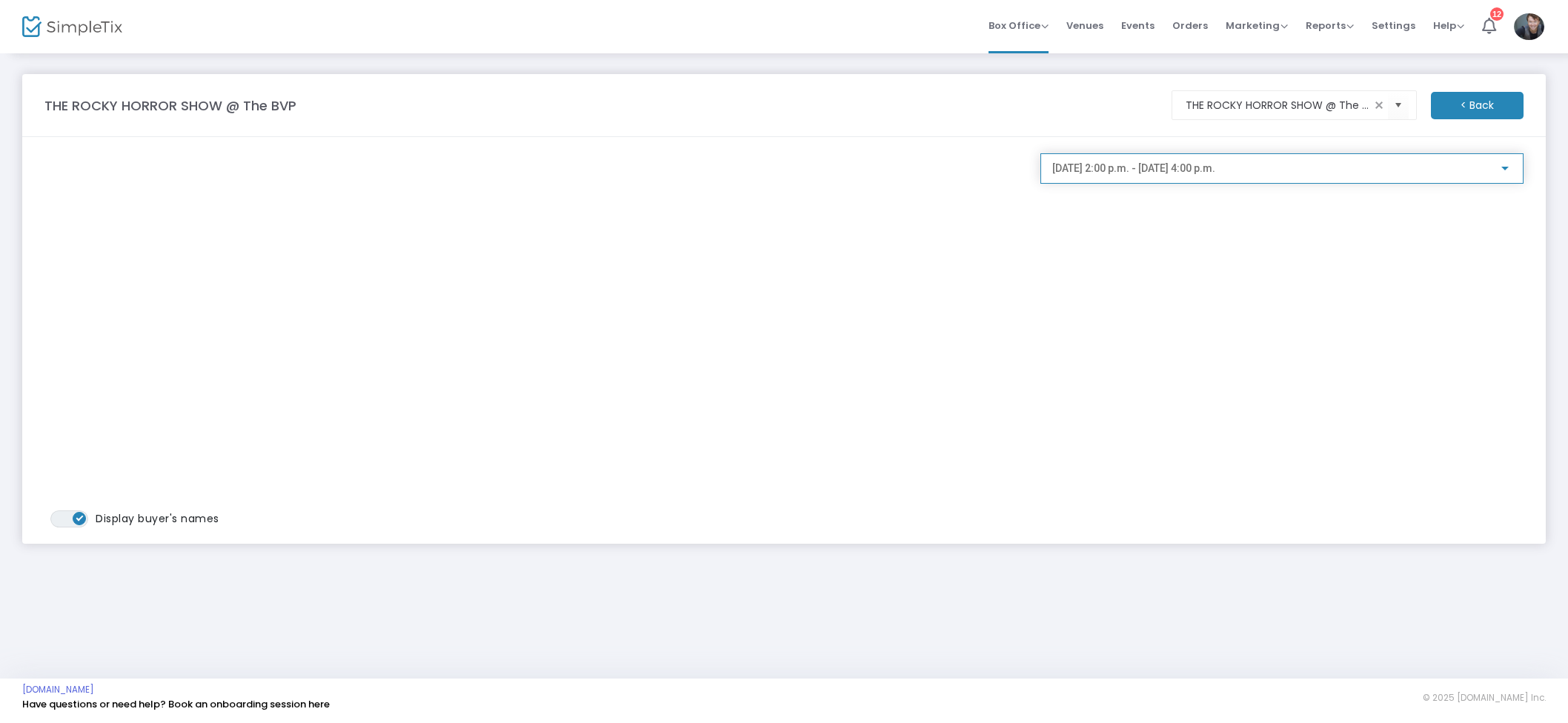
click at [1169, 170] on span "2025-10-23 @ 2:00 p.m. - 2025-10-23 @ 4:00 p.m." at bounding box center [1132, 168] width 163 height 11
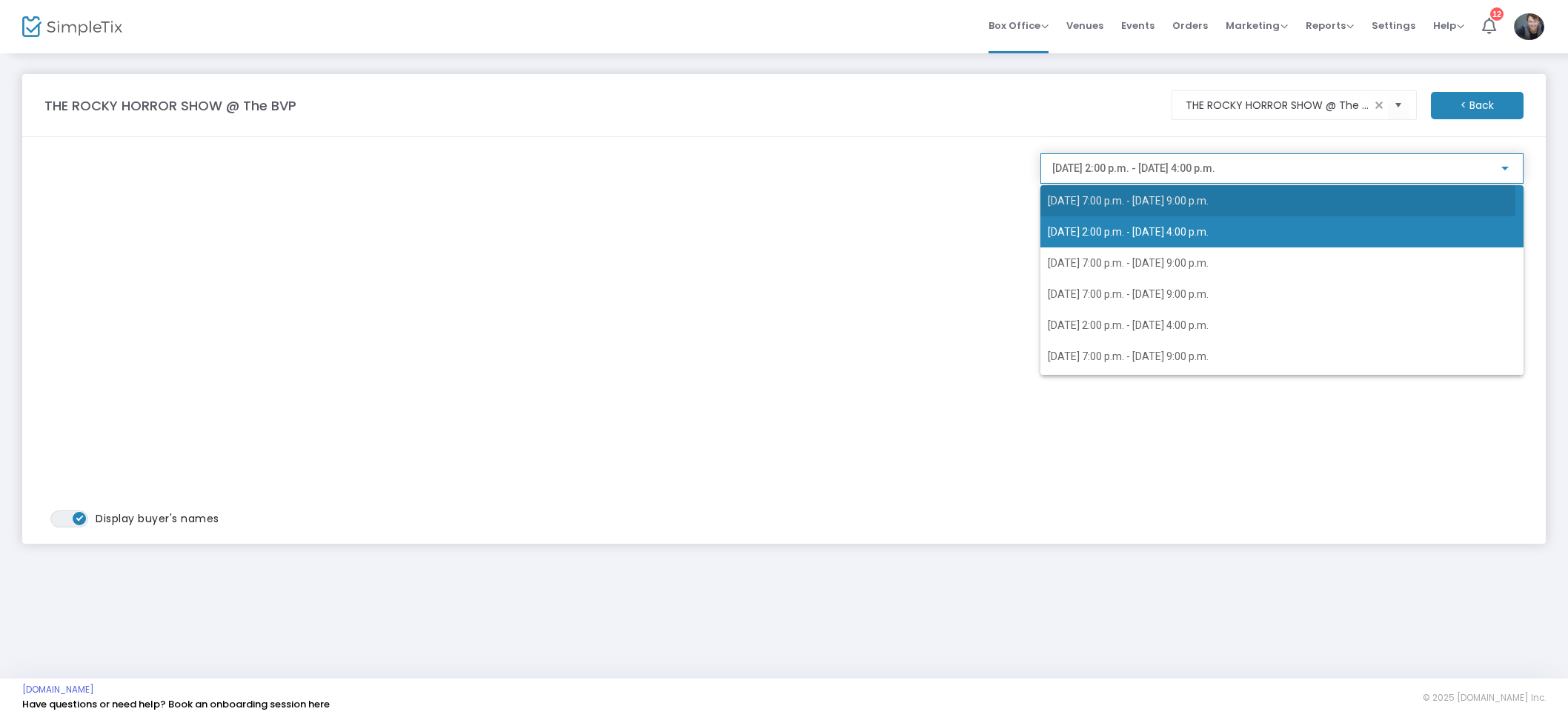
click at [1116, 205] on span "2025-10-22 @ 7:00 p.m. - 2025-10-22 @ 9:00 p.m." at bounding box center [1128, 201] width 161 height 11
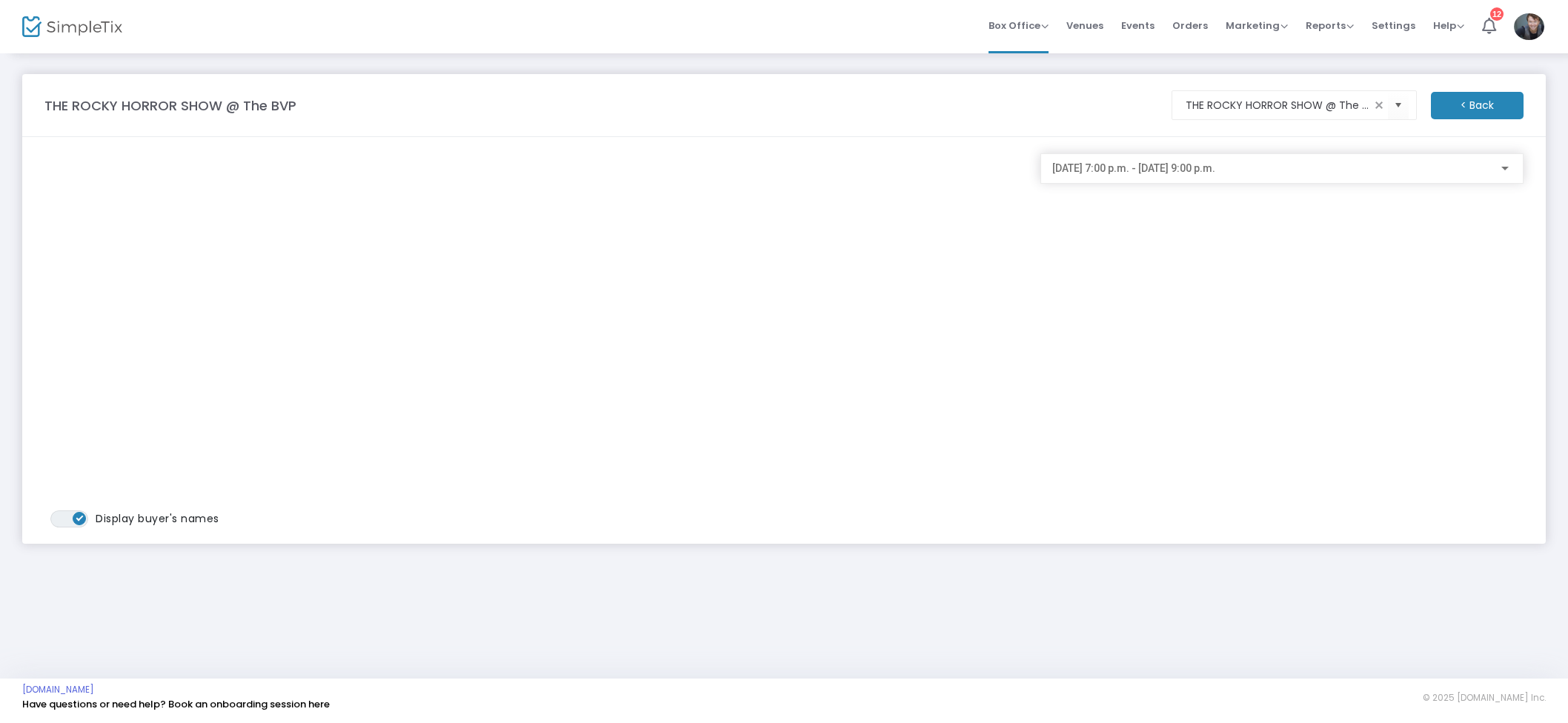
click at [1156, 179] on div "2025-10-22 @ 7:00 p.m. - 2025-10-22 @ 9:00 p.m." at bounding box center [1281, 165] width 459 height 28
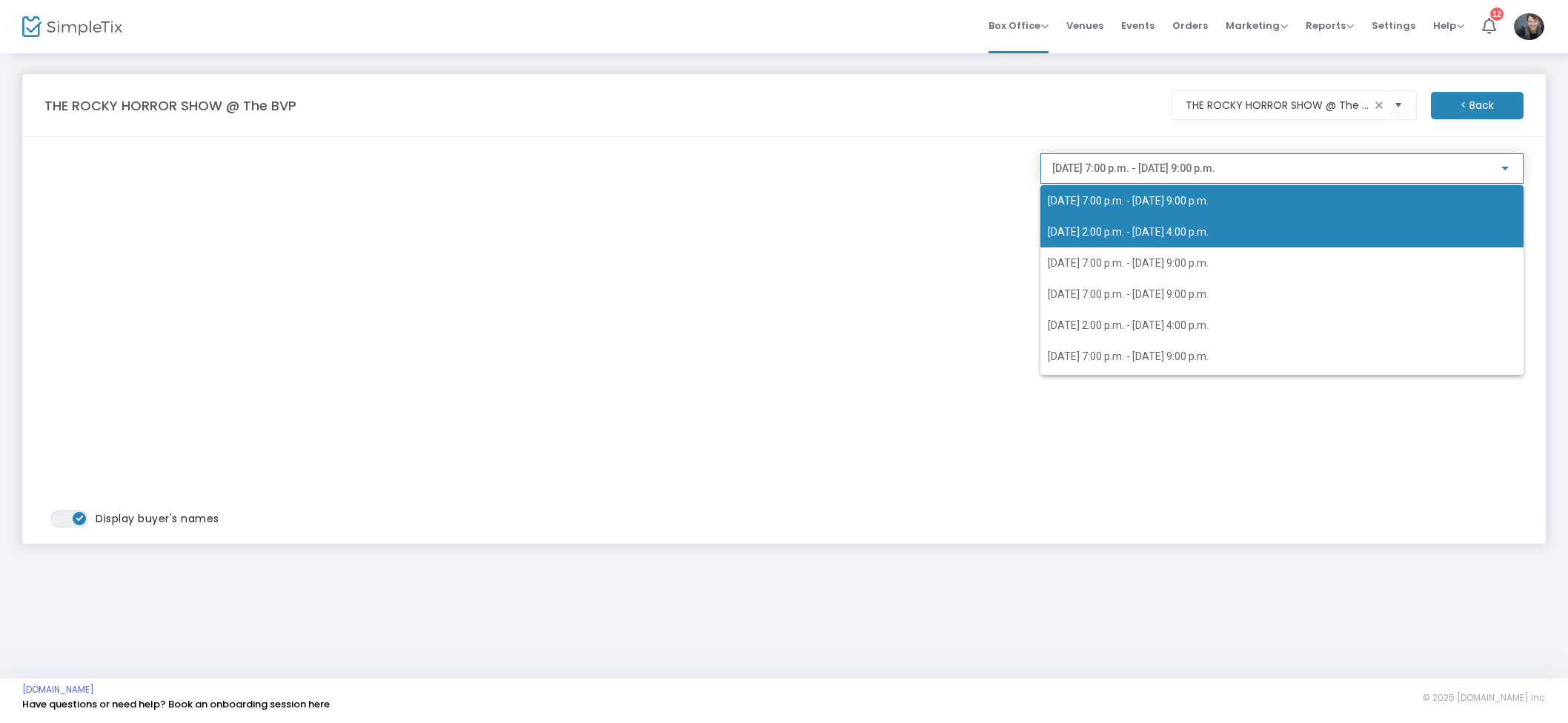
scroll to position [59, 0]
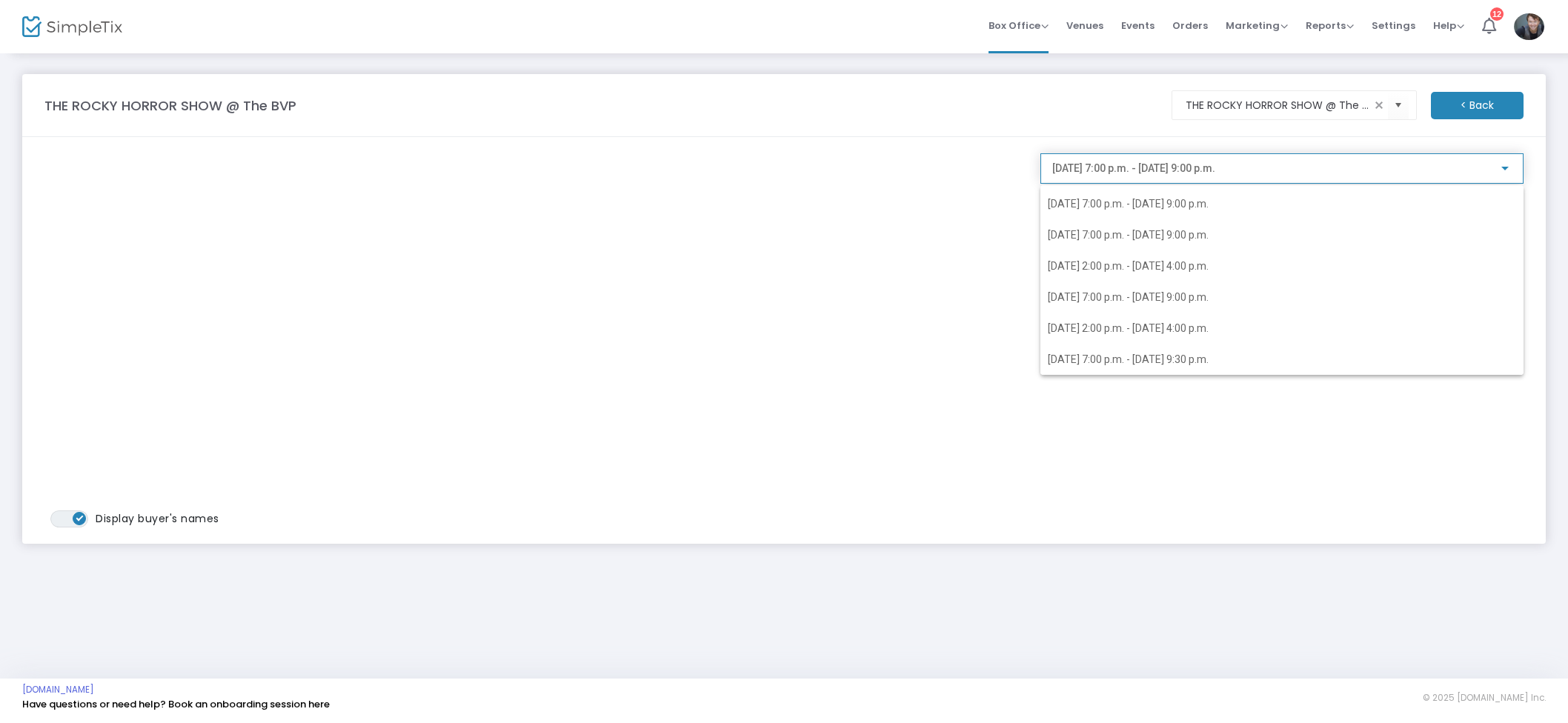
click at [954, 207] on div at bounding box center [784, 362] width 1568 height 723
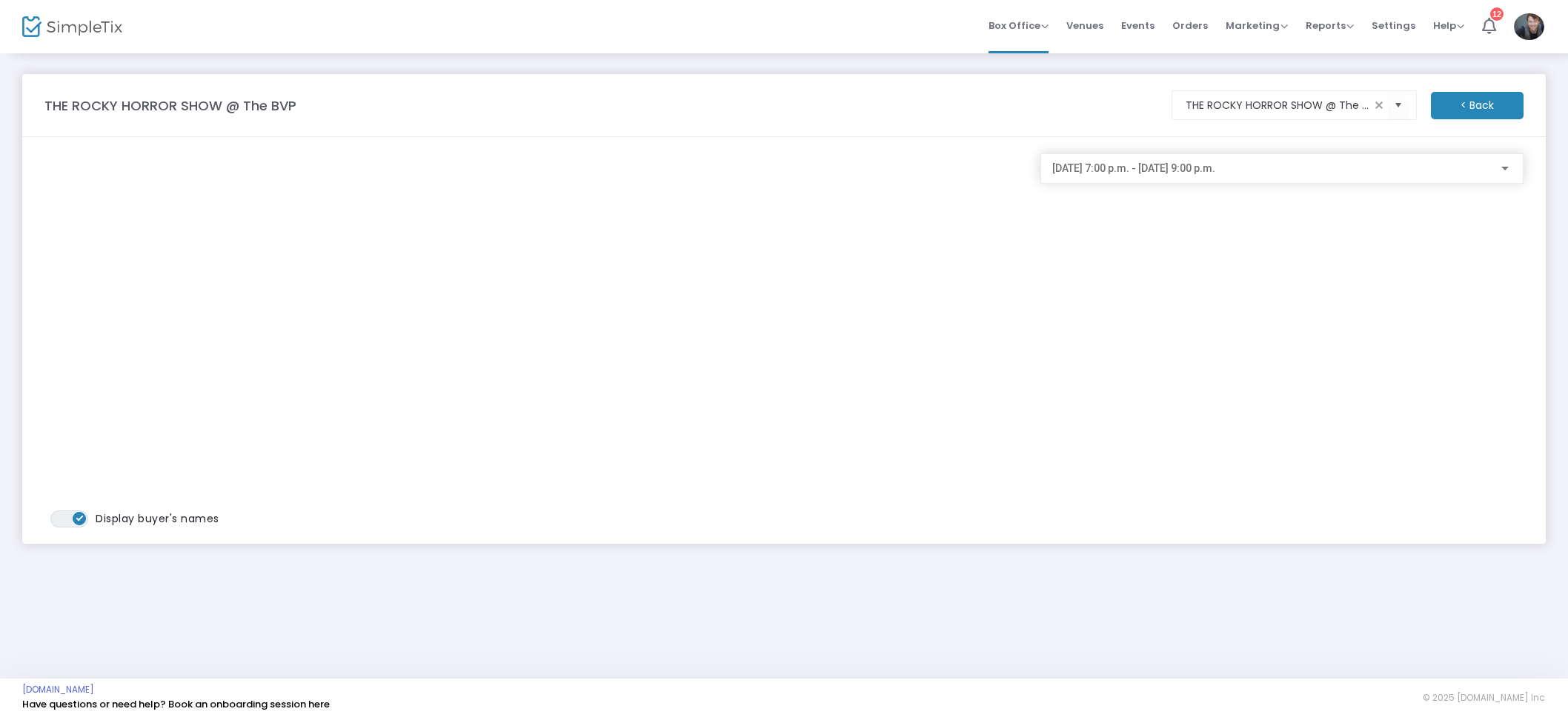
click at [1117, 160] on div "2025-10-22 @ 7:00 p.m. - 2025-10-22 @ 9:00 p.m." at bounding box center [1281, 165] width 459 height 28
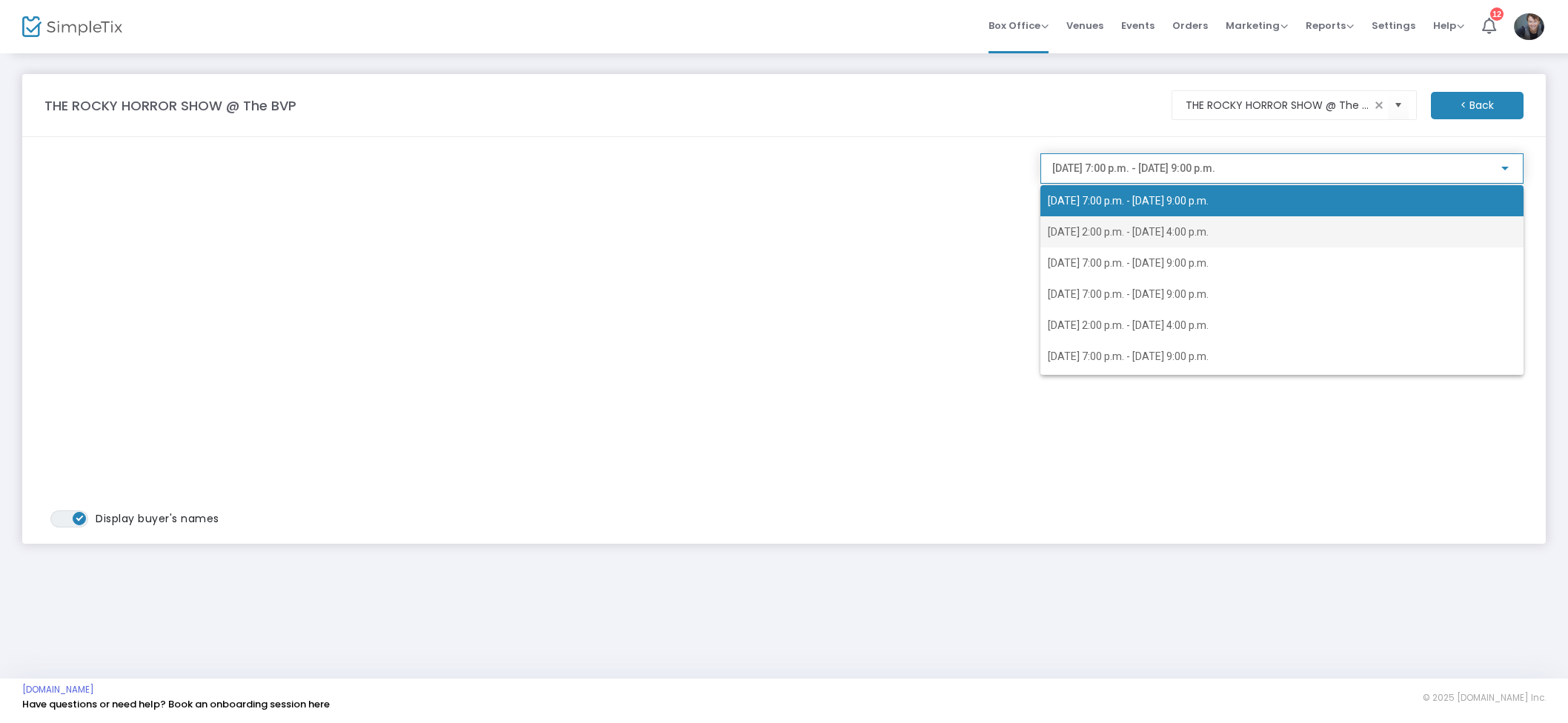
click at [1195, 230] on span "2025-10-23 @ 2:00 p.m. - 2025-10-23 @ 4:00 p.m." at bounding box center [1128, 232] width 161 height 11
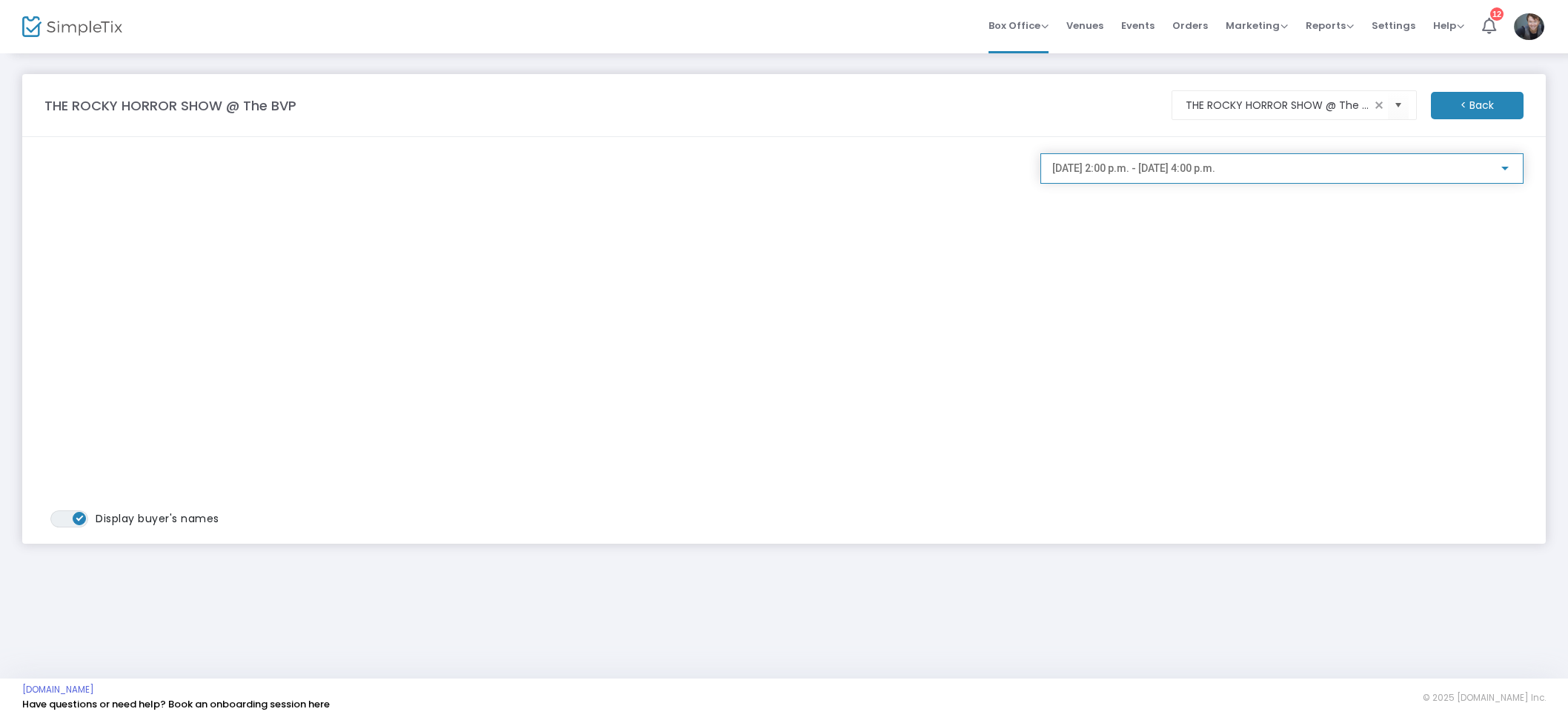
click at [1191, 173] on span "2025-10-23 @ 2:00 p.m. - 2025-10-23 @ 4:00 p.m." at bounding box center [1132, 168] width 163 height 11
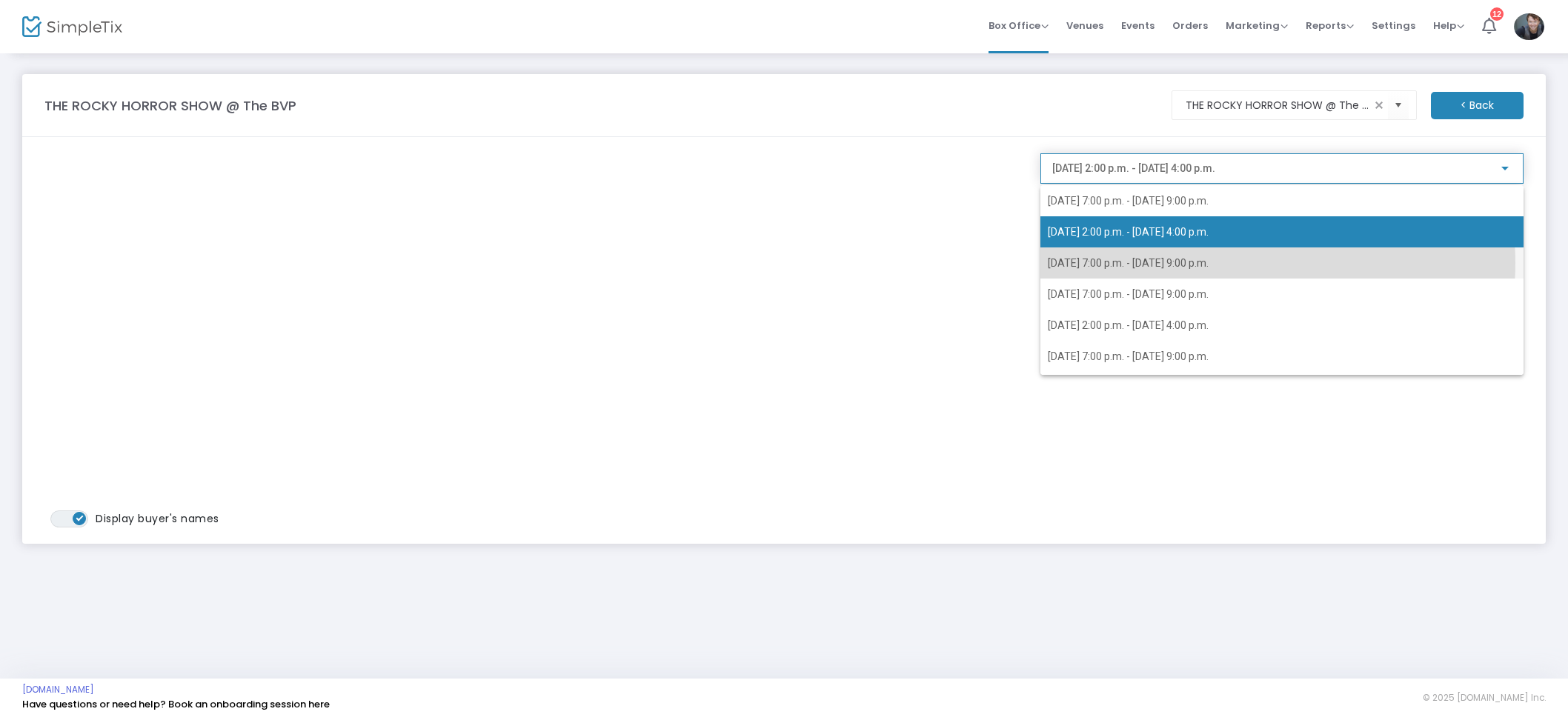
click at [1209, 264] on span "2025-10-23 @ 7:00 p.m. - 2025-10-23 @ 9:00 p.m." at bounding box center [1128, 263] width 161 height 11
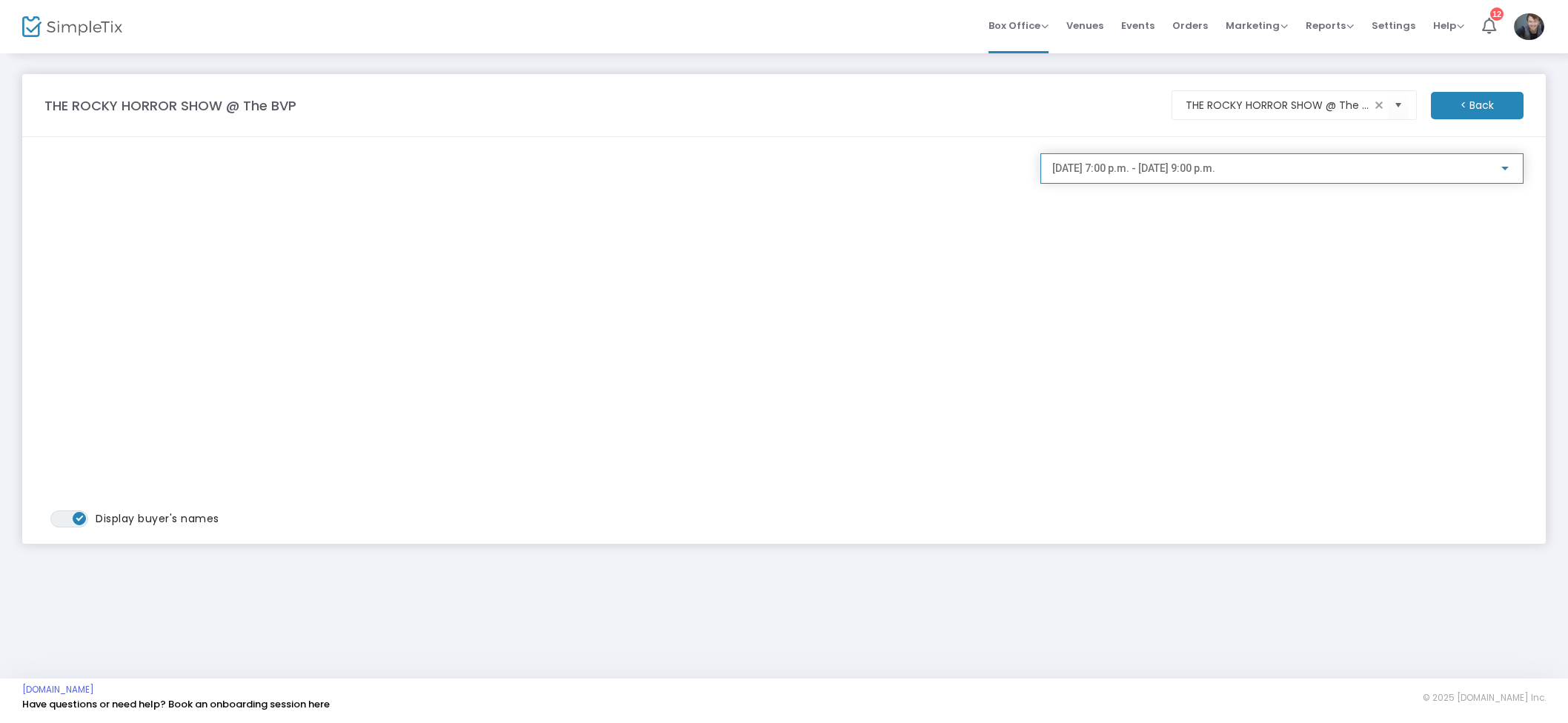
click at [1232, 176] on div "2025-10-23 @ 7:00 p.m. - 2025-10-23 @ 9:00 p.m." at bounding box center [1281, 165] width 459 height 28
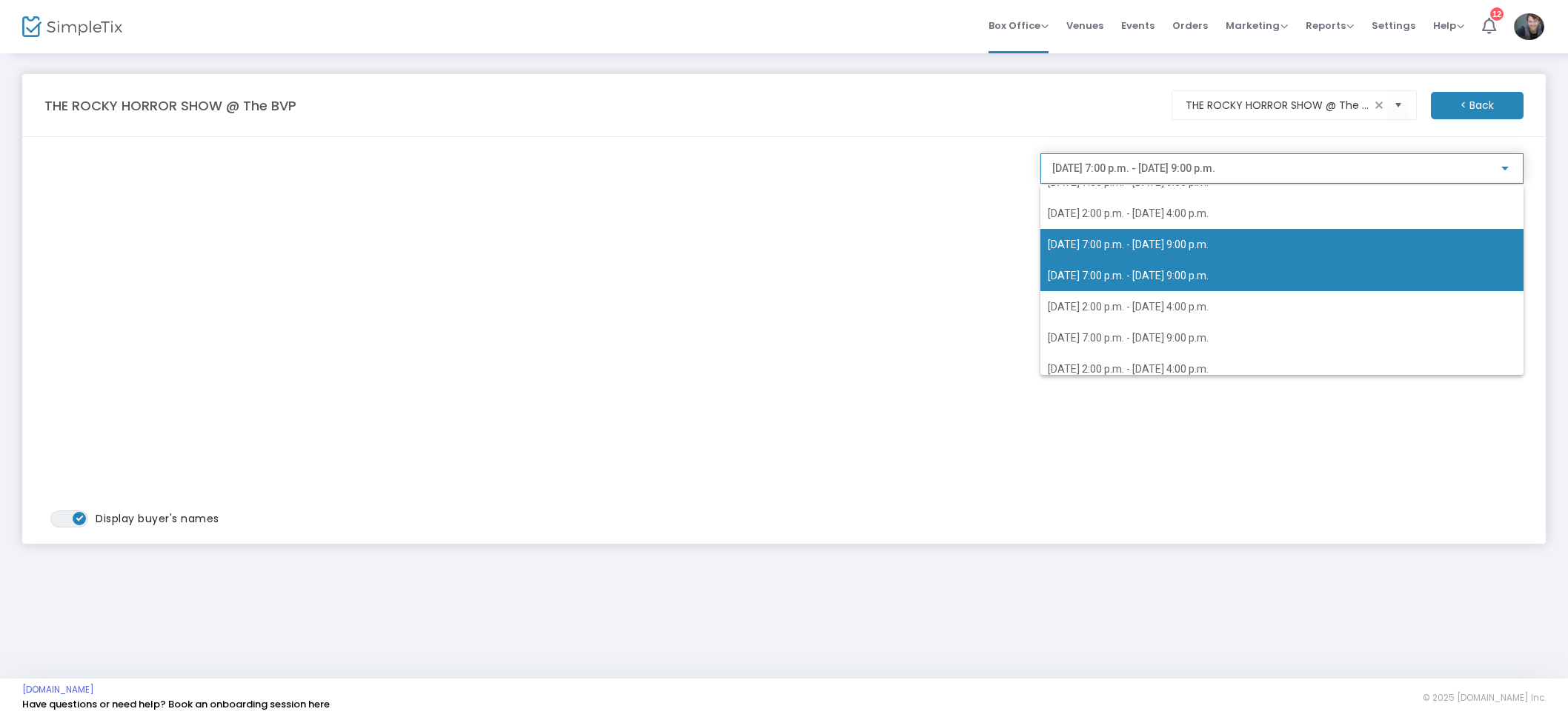
scroll to position [25, 0]
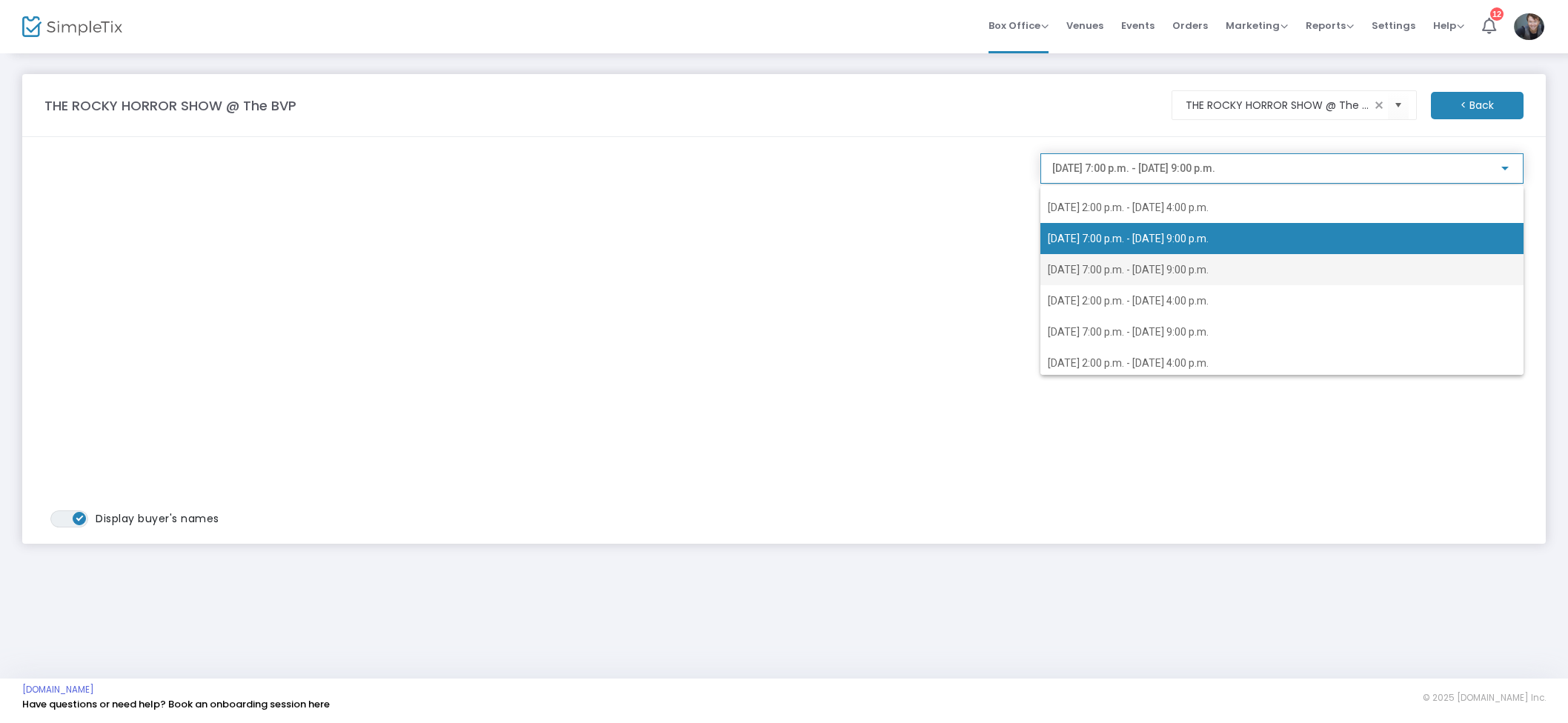
click at [1199, 264] on span "2025-10-24 @ 7:00 p.m. - 2025-10-24 @ 9:00 p.m." at bounding box center [1128, 269] width 161 height 11
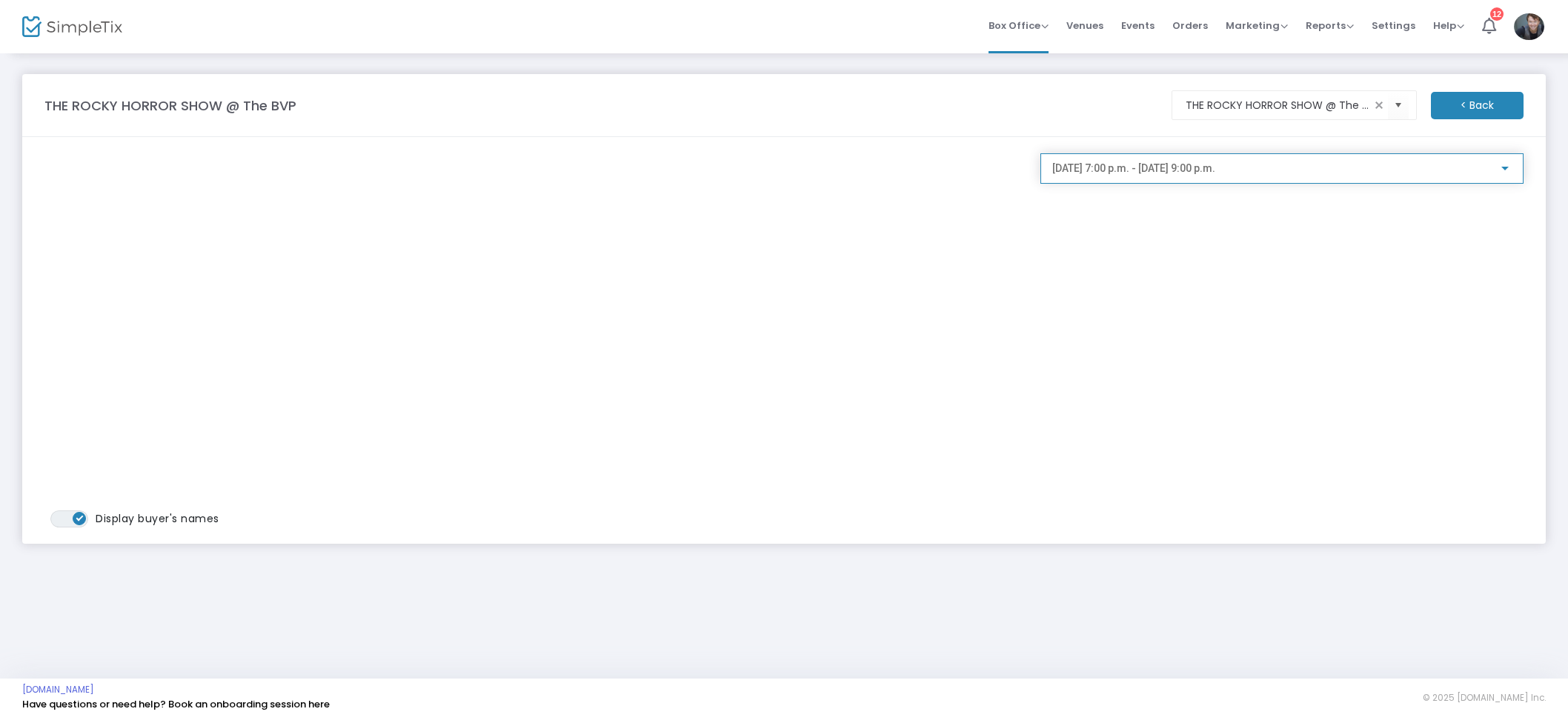
click at [1199, 173] on span "2025-10-24 @ 7:00 p.m. - 2025-10-24 @ 9:00 p.m." at bounding box center [1132, 168] width 163 height 11
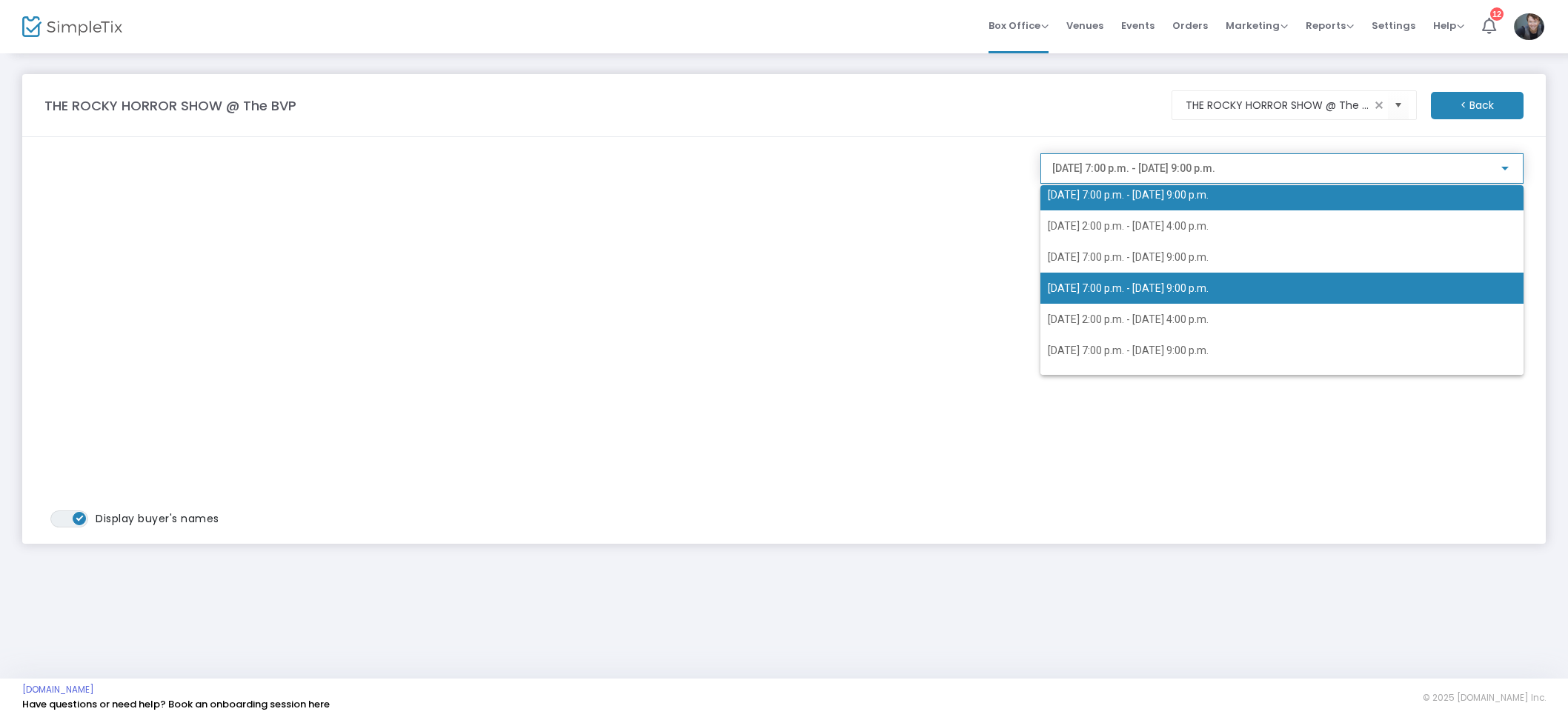
scroll to position [59, 0]
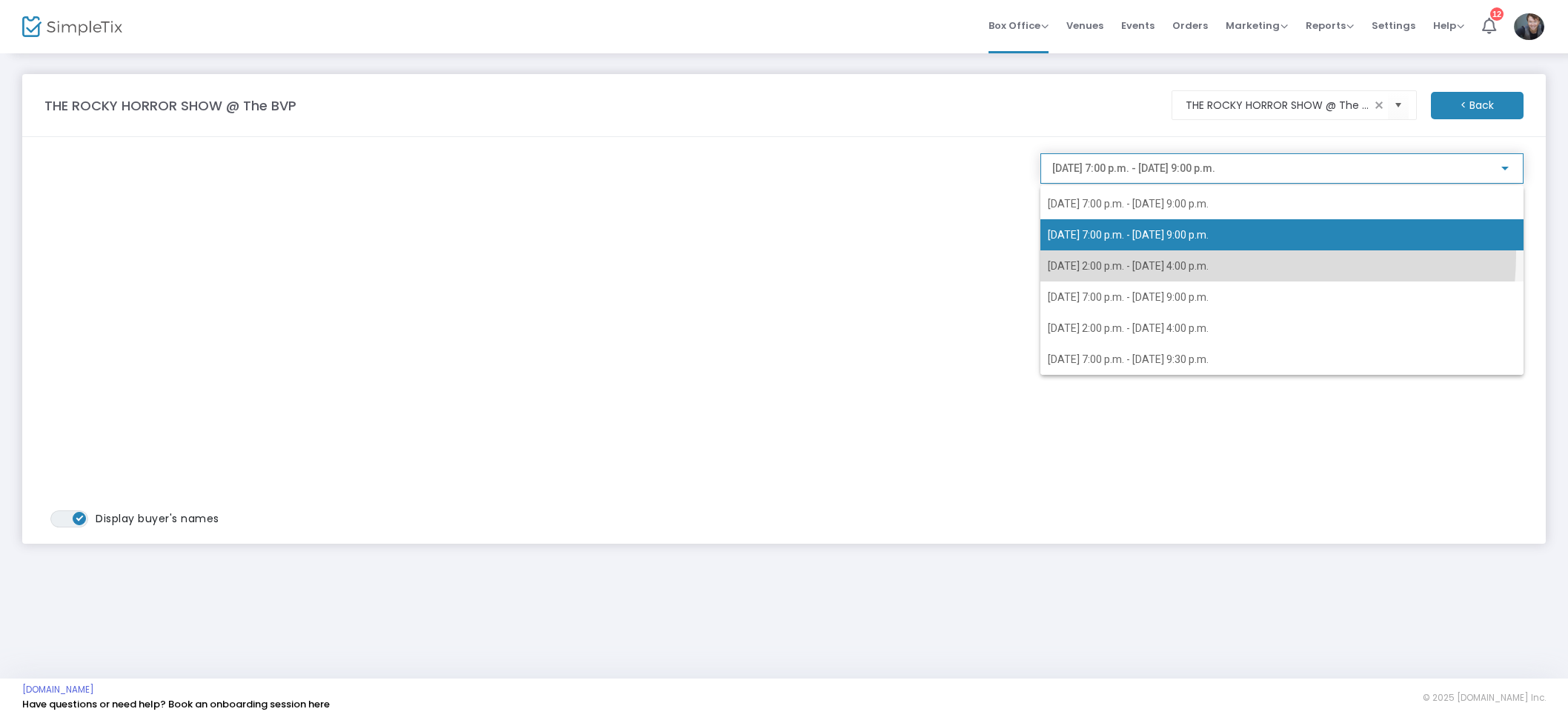
click at [1191, 253] on span "2025-10-25 @ 2:00 p.m. - 2025-10-25 @ 4:00 p.m." at bounding box center [1282, 265] width 468 height 31
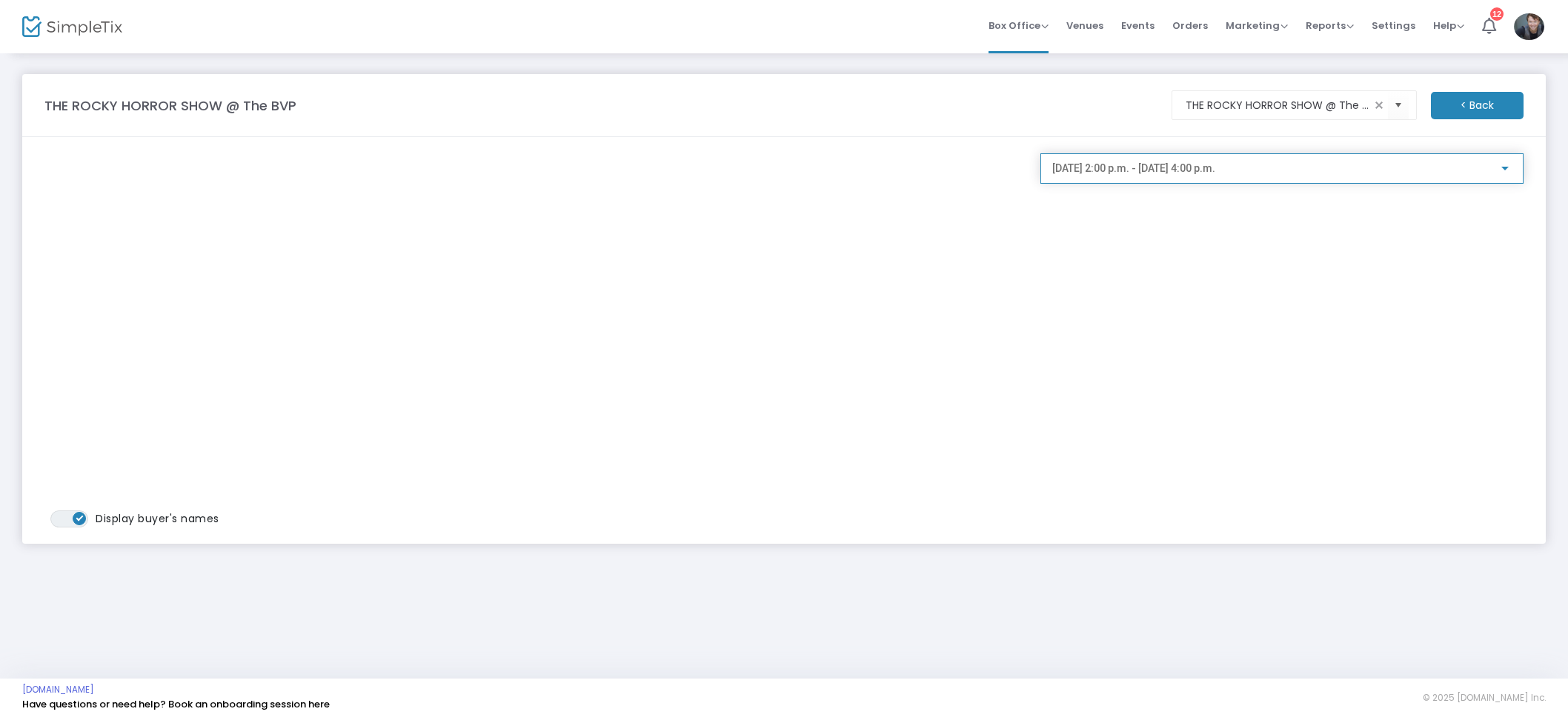
click at [1215, 167] on span "2025-10-25 @ 2:00 p.m. - 2025-10-25 @ 4:00 p.m." at bounding box center [1132, 168] width 163 height 11
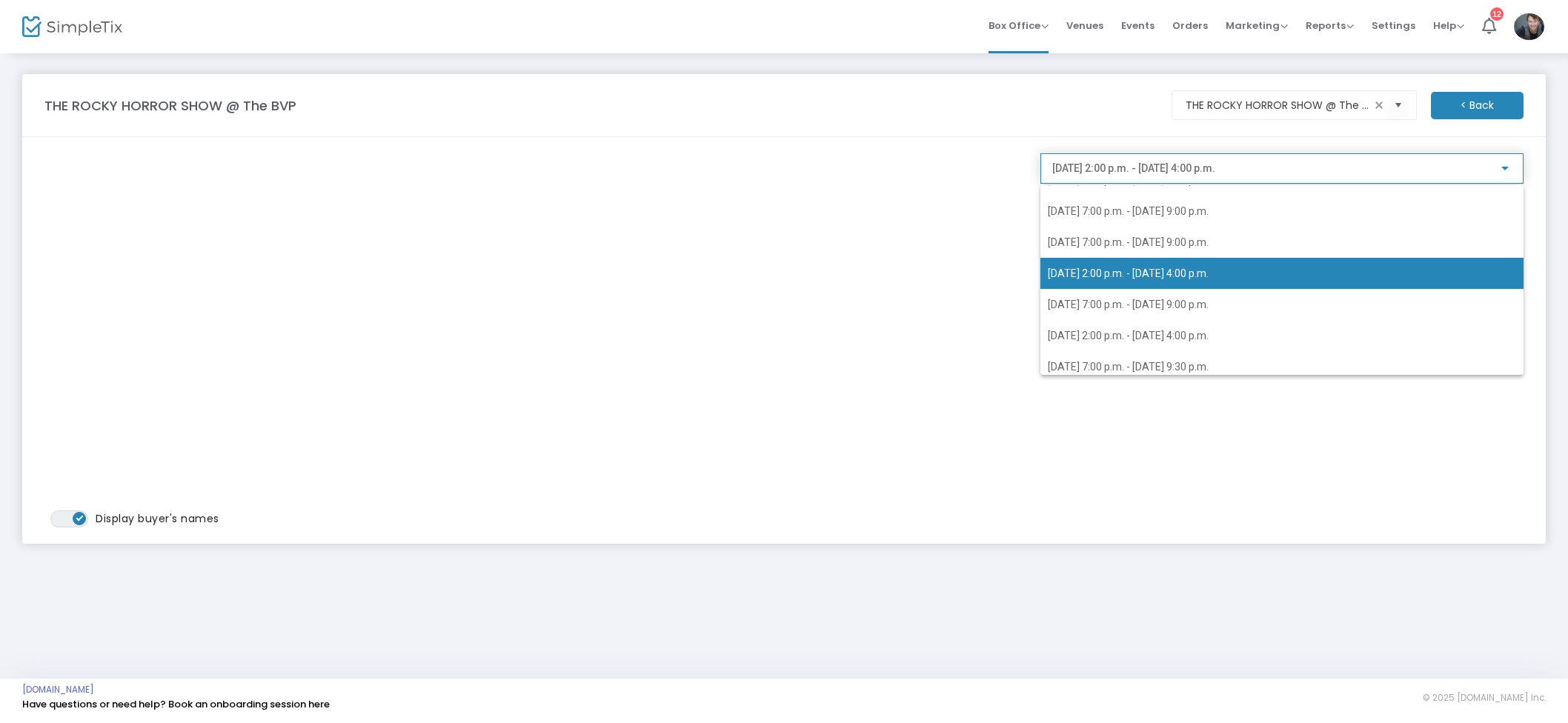
scroll to position [55, 0]
click at [1171, 303] on span "2025-10-25 @ 7:00 p.m. - 2025-10-25 @ 9:00 p.m." at bounding box center [1128, 302] width 161 height 11
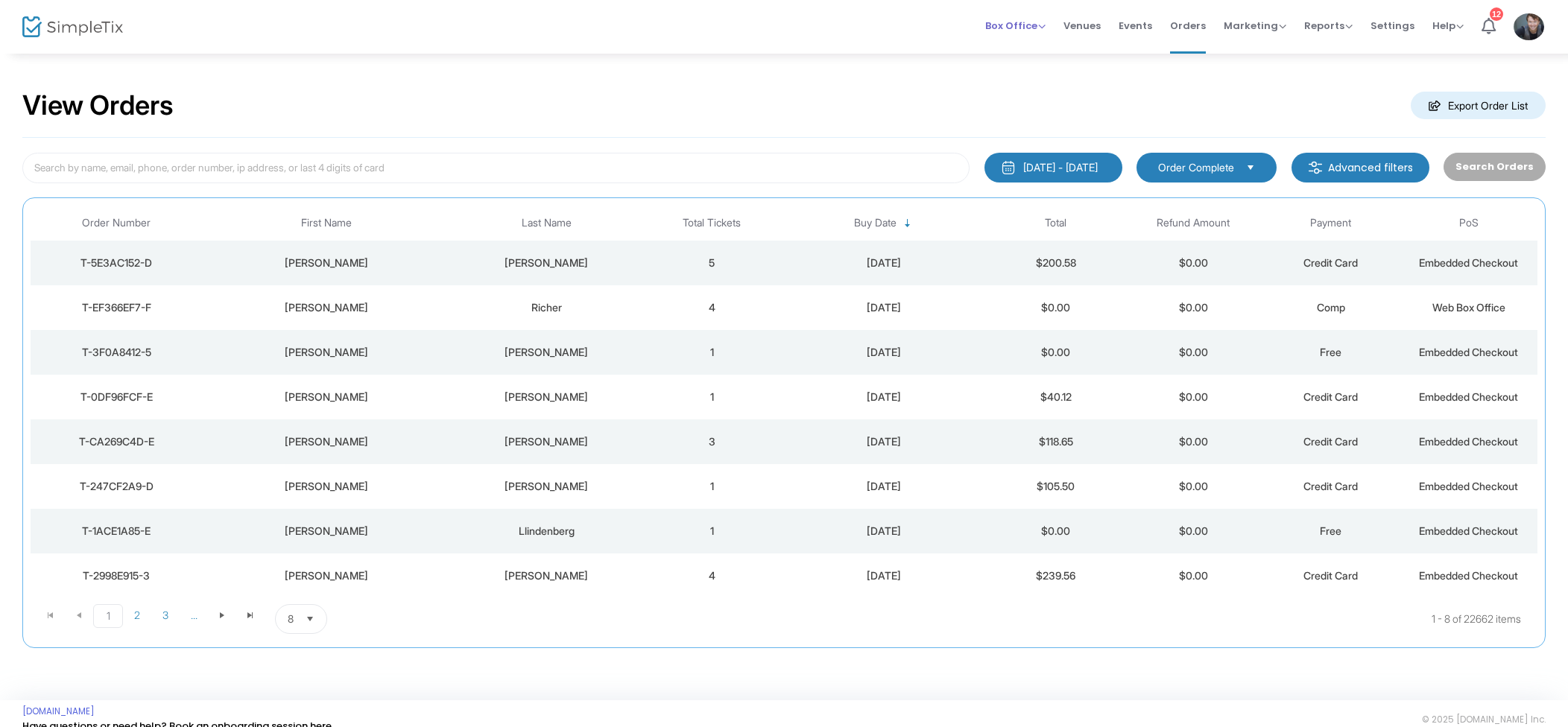
click at [1031, 31] on span "Box Office" at bounding box center [1015, 25] width 60 height 14
click at [1042, 28] on span "Box Office" at bounding box center [1015, 25] width 60 height 14
click at [1140, 29] on span "Events" at bounding box center [1135, 26] width 33 height 38
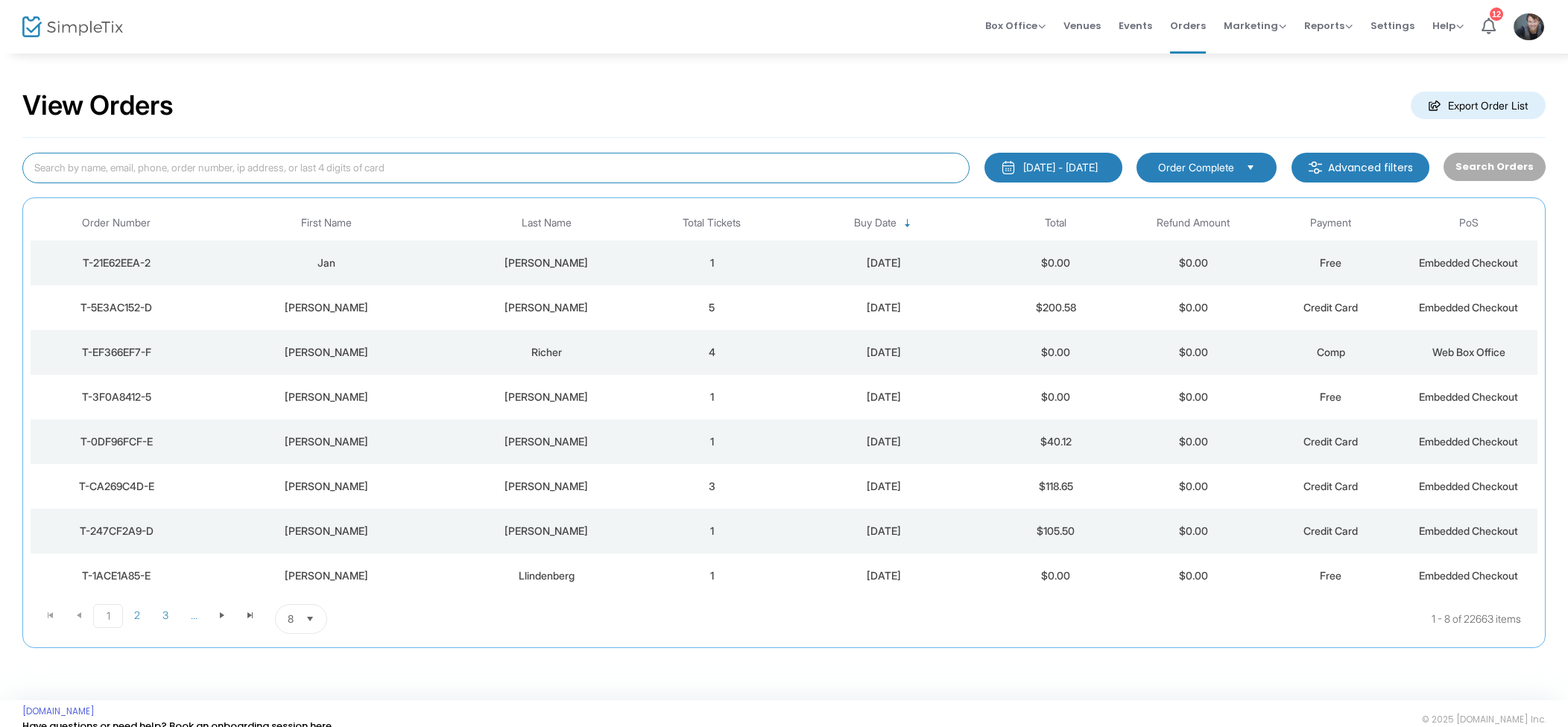
click at [457, 172] on input at bounding box center [496, 168] width 947 height 31
paste input "rebeccalockhart2112@gmail.com"
type input "rebeccalockhart2112@gmail.com"
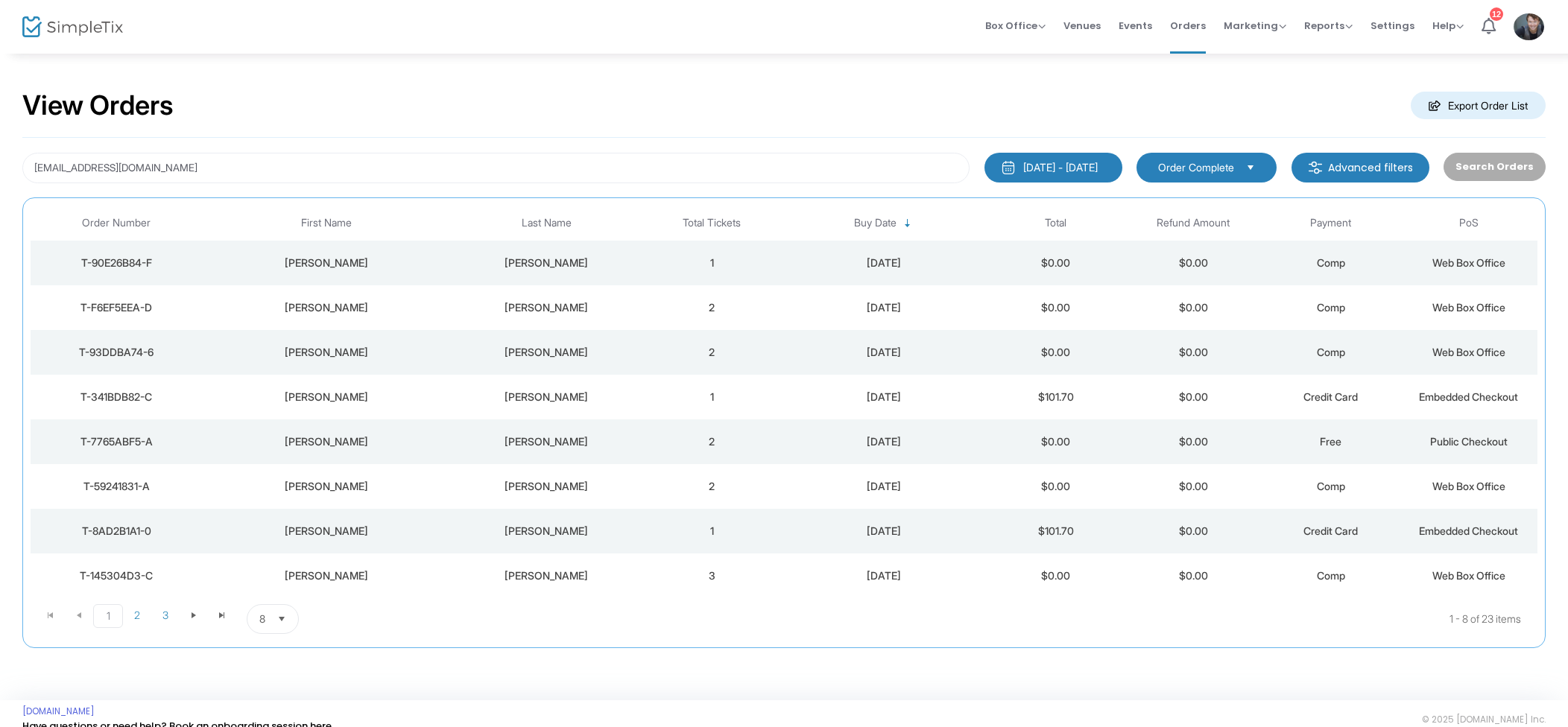
click at [627, 360] on div "Lockhart" at bounding box center [546, 353] width 186 height 15
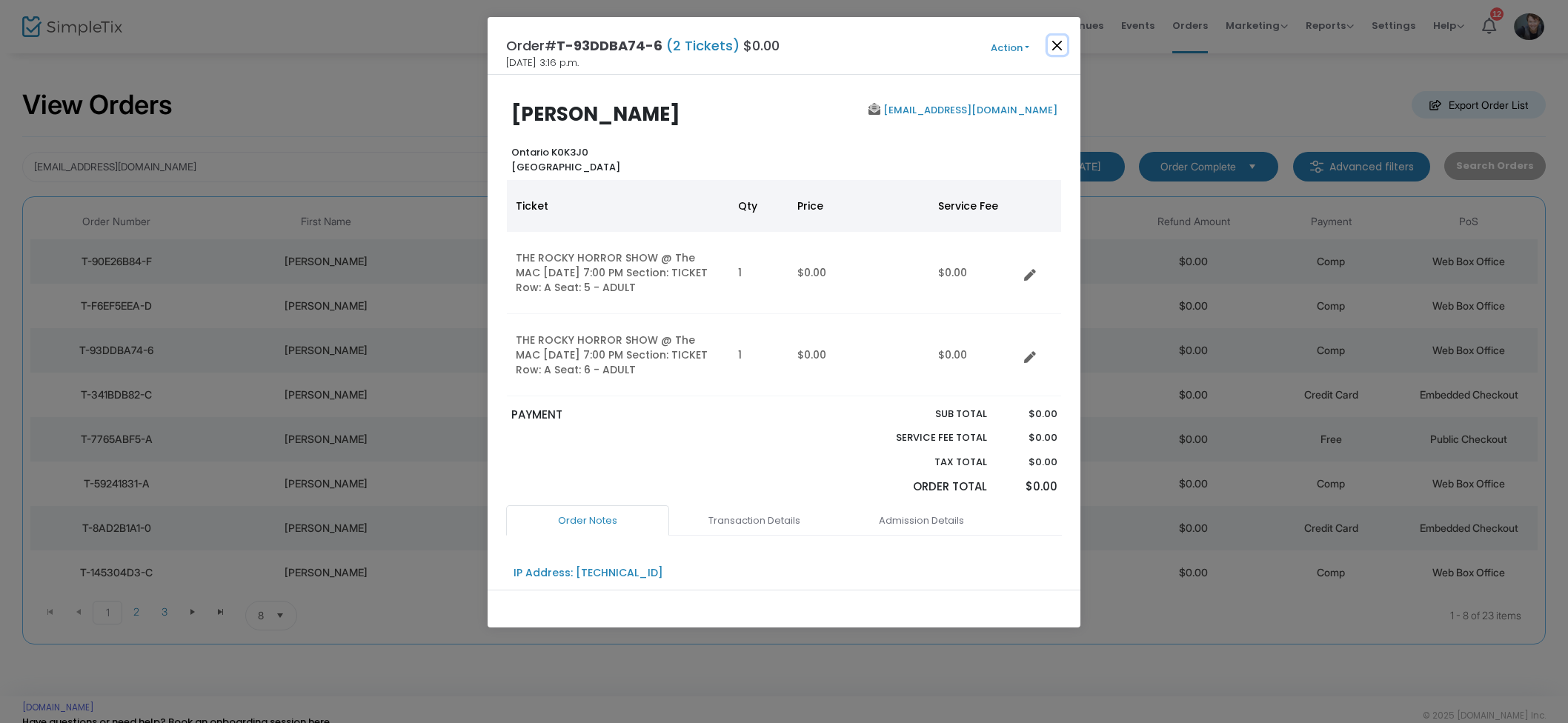
click at [1061, 46] on button "Close" at bounding box center [1057, 45] width 19 height 19
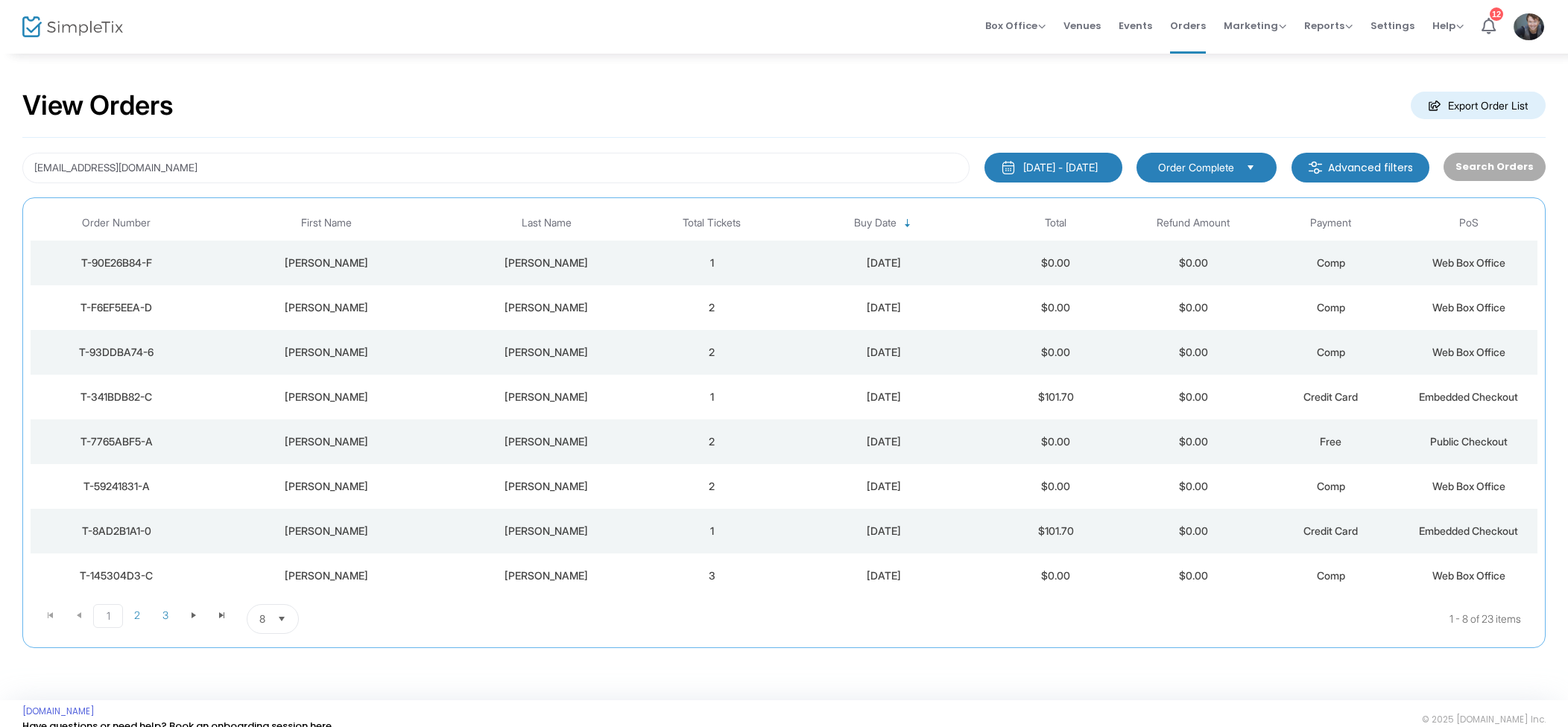
click at [756, 308] on td "2" at bounding box center [712, 307] width 138 height 45
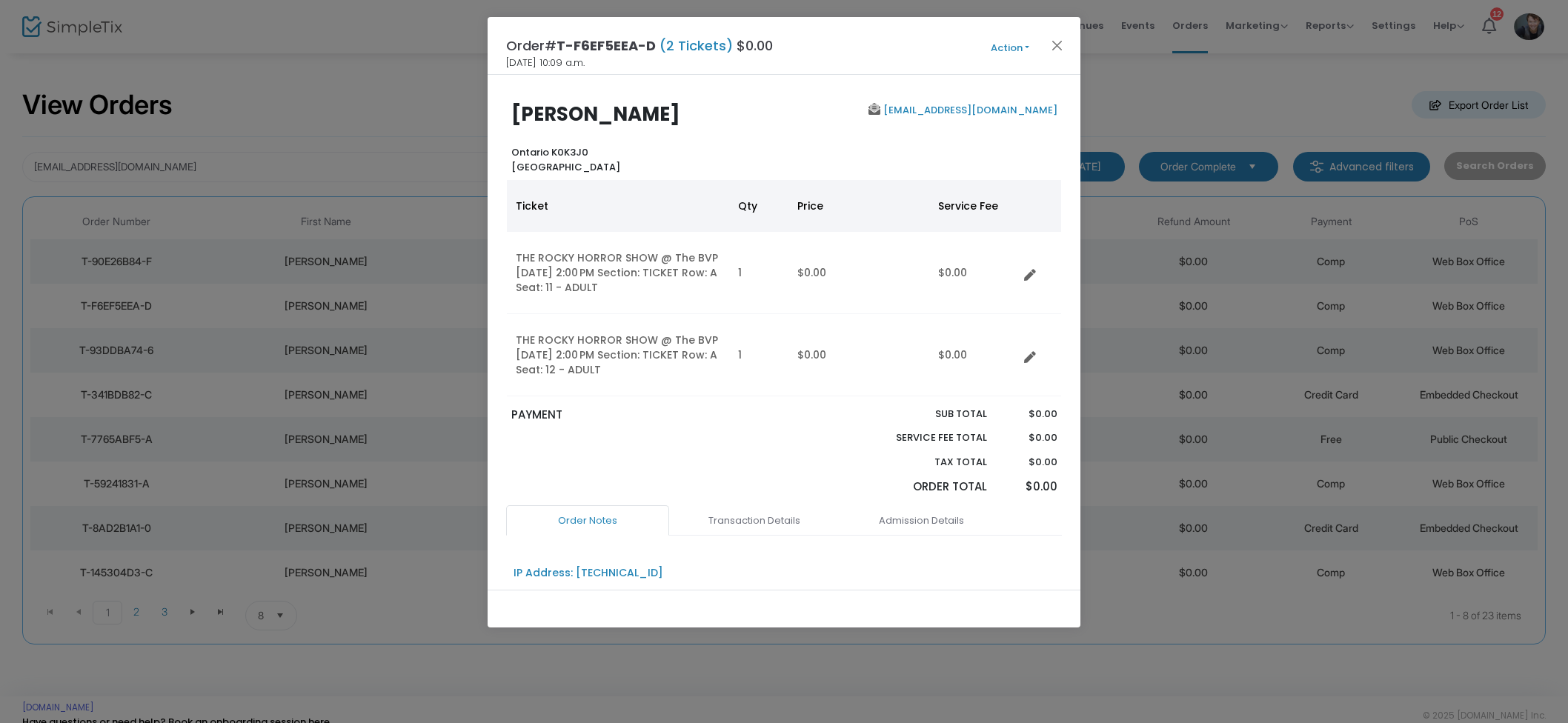
click at [1011, 49] on button "Action" at bounding box center [1009, 48] width 88 height 16
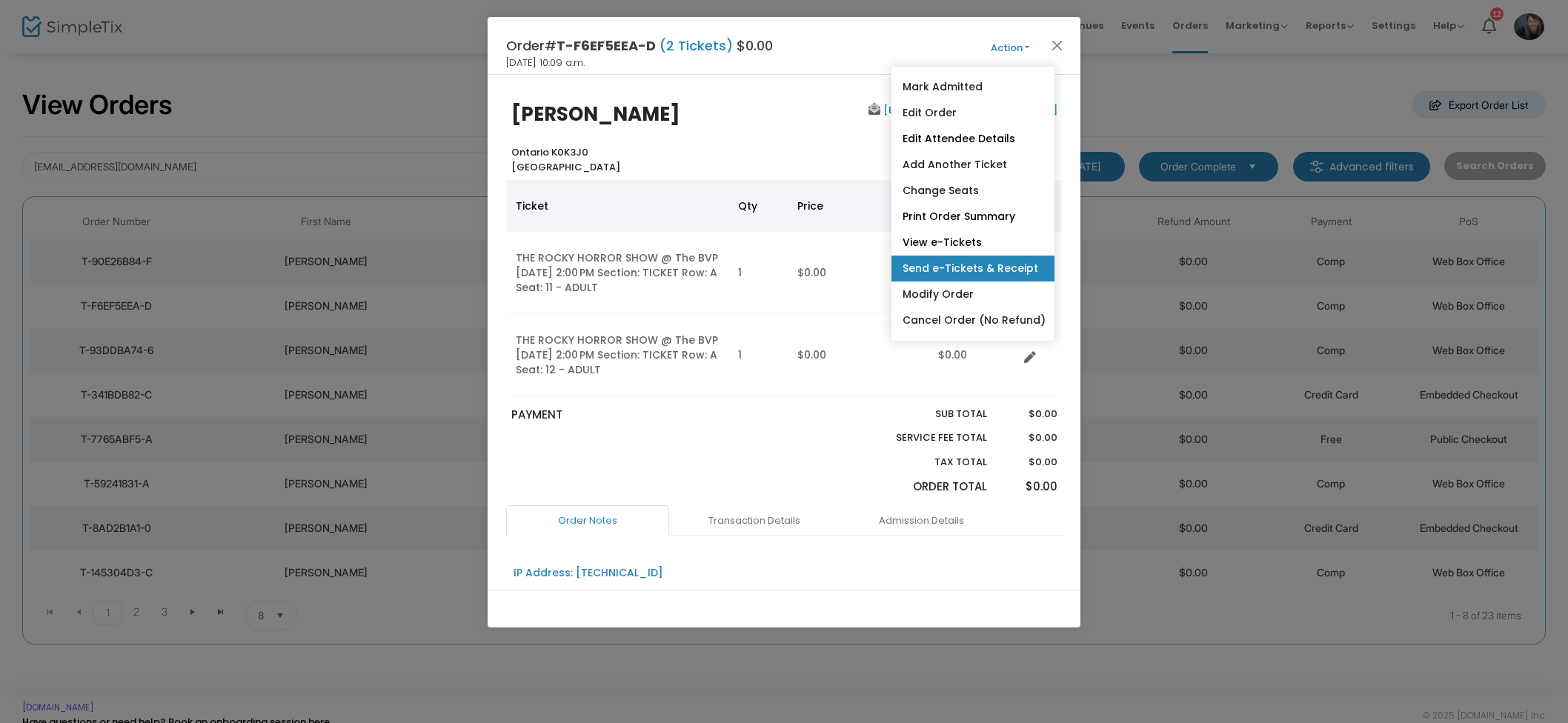
click at [993, 260] on link "Send e-Tickets & Receipt" at bounding box center [972, 268] width 163 height 26
type input "rebeccalockhart2112@gmail.com"
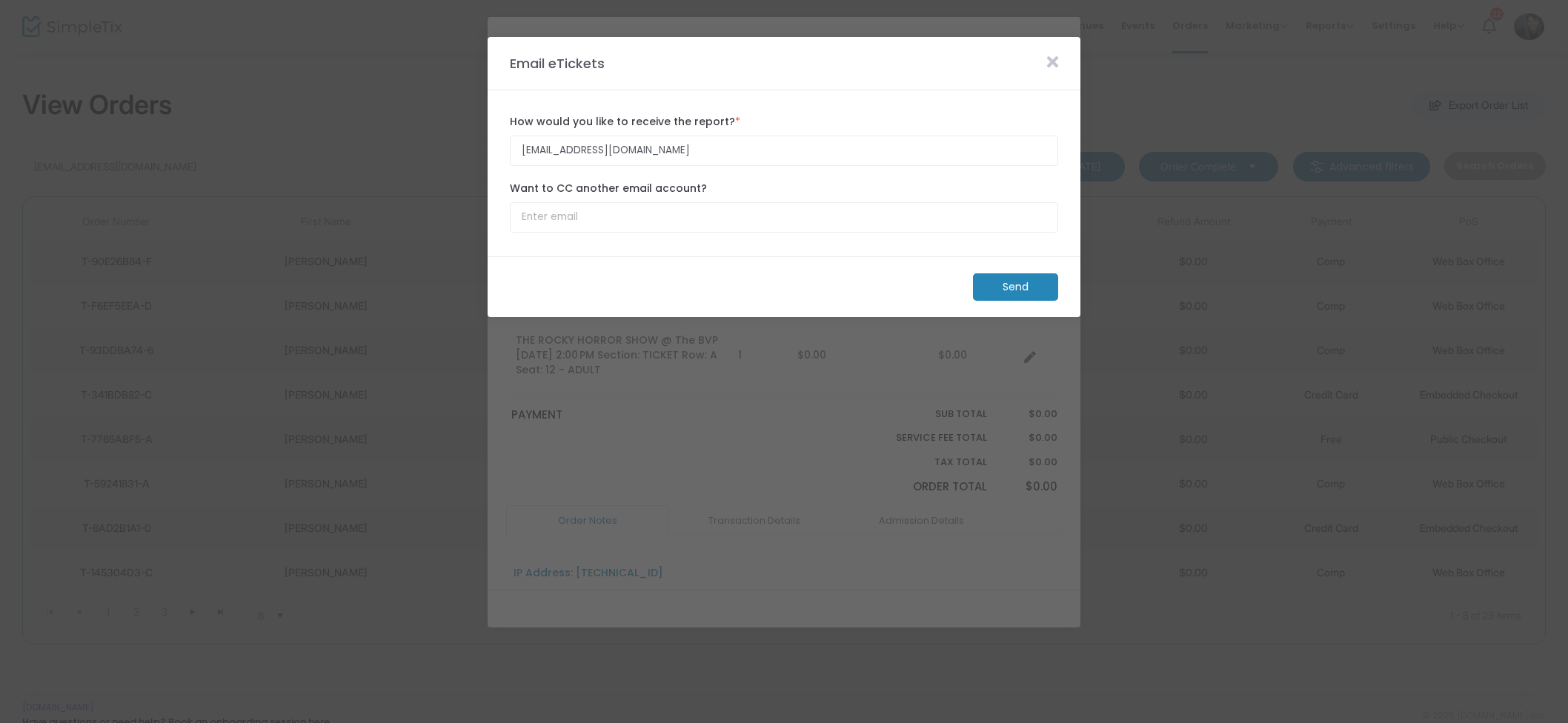
drag, startPoint x: 1017, startPoint y: 281, endPoint x: 1008, endPoint y: 280, distance: 9.1
click at [1014, 281] on m-button "Send" at bounding box center [1016, 286] width 86 height 28
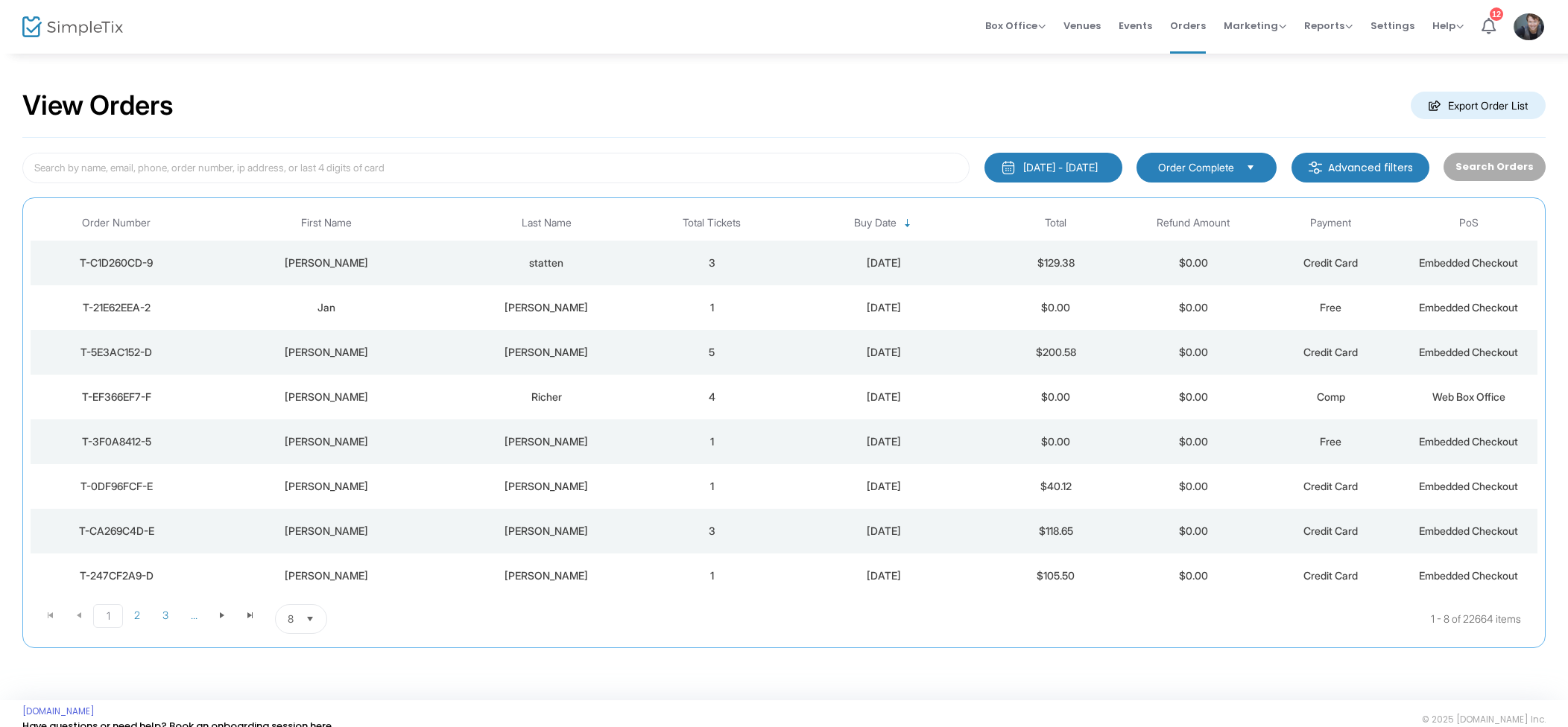
click at [707, 268] on td "3" at bounding box center [712, 263] width 138 height 45
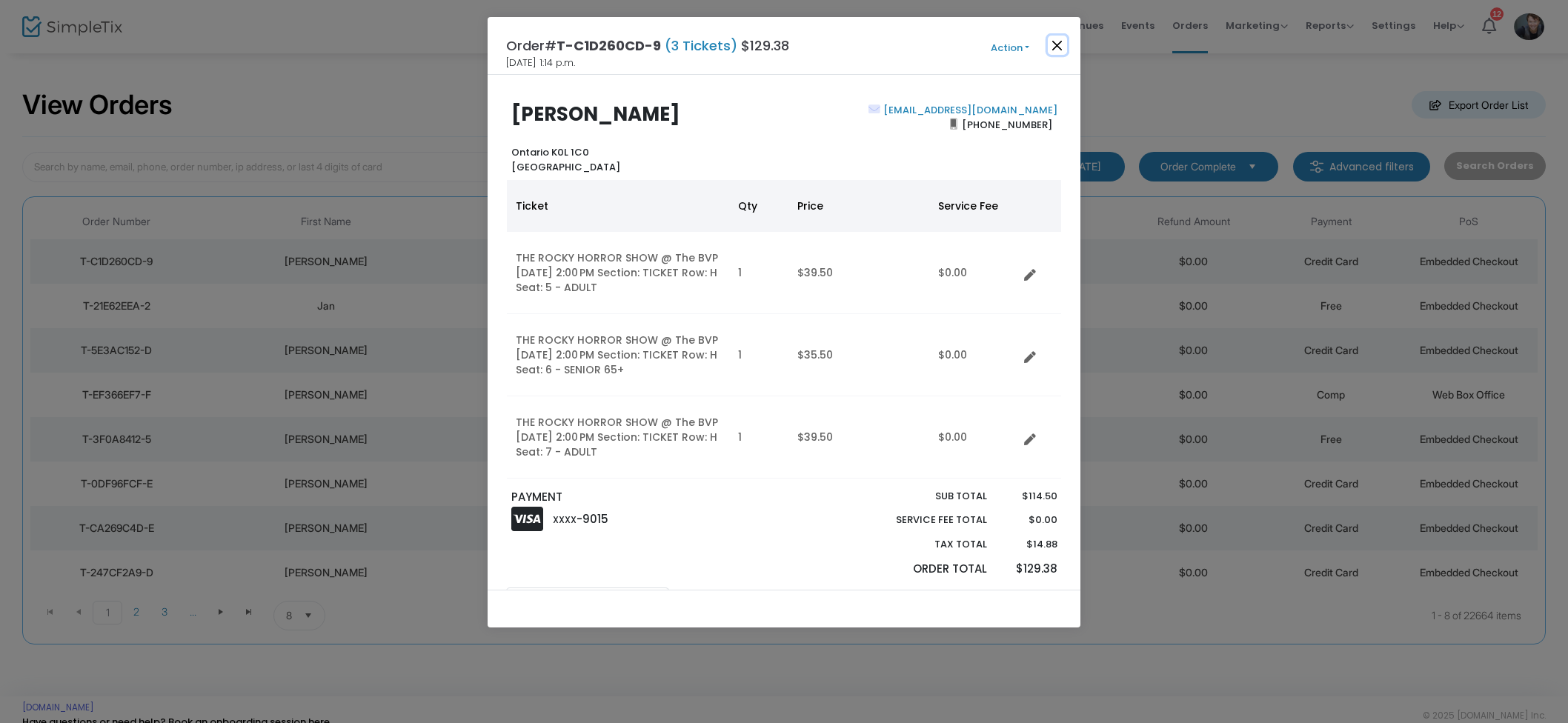
click at [1061, 44] on button "Close" at bounding box center [1057, 45] width 19 height 19
